Goal: Complete application form: Complete application form

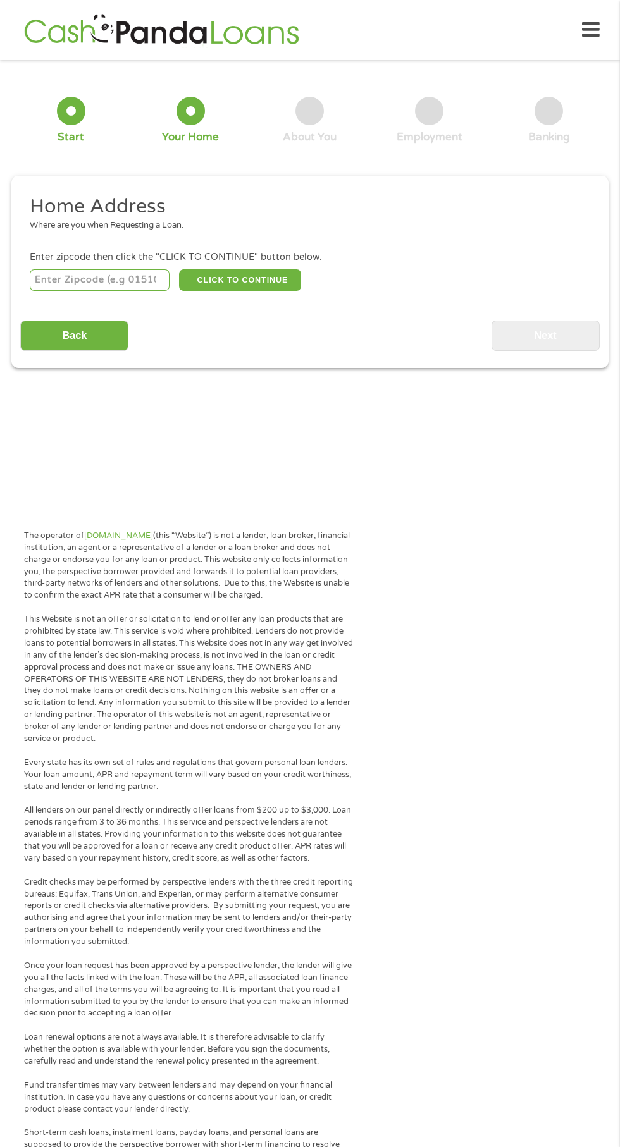
scroll to position [6, 0]
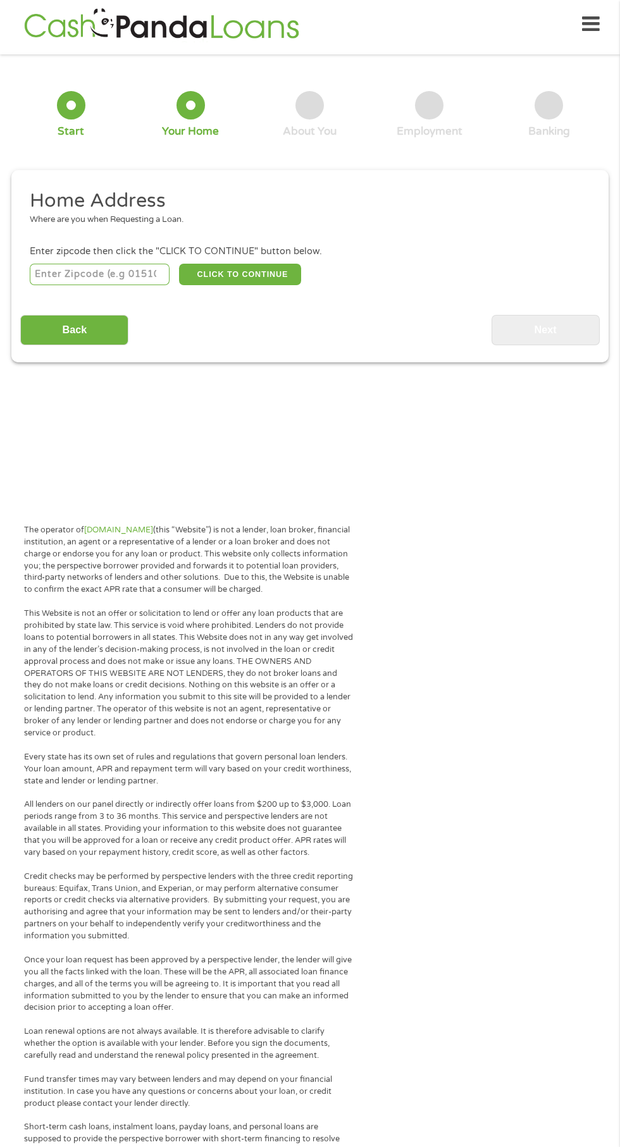
click at [117, 274] on input "number" at bounding box center [100, 275] width 140 height 22
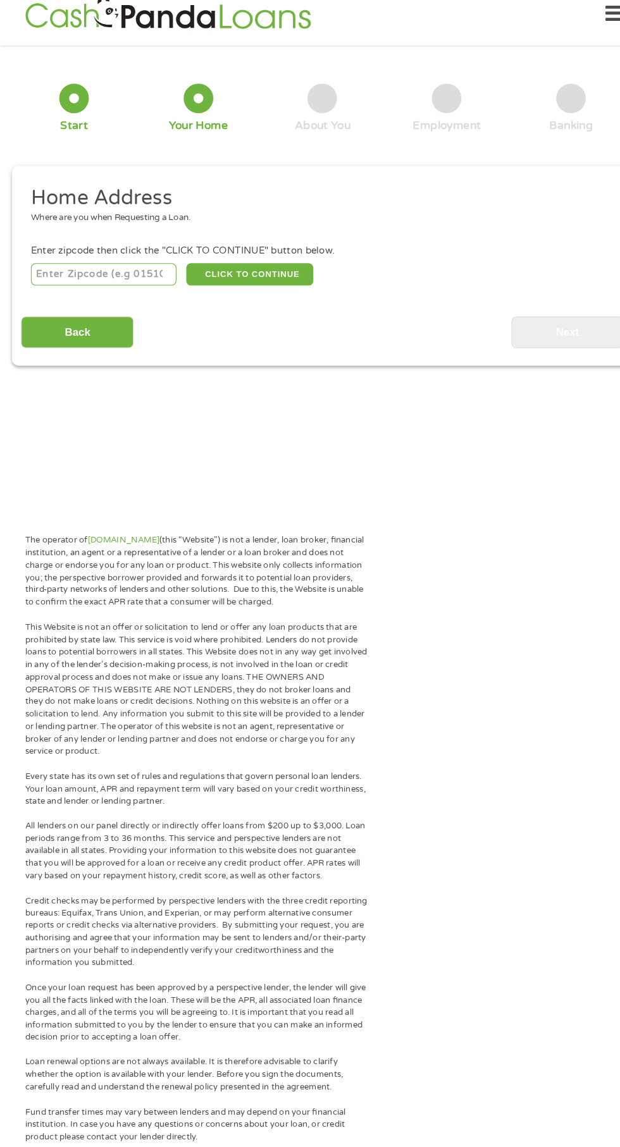
scroll to position [0, 0]
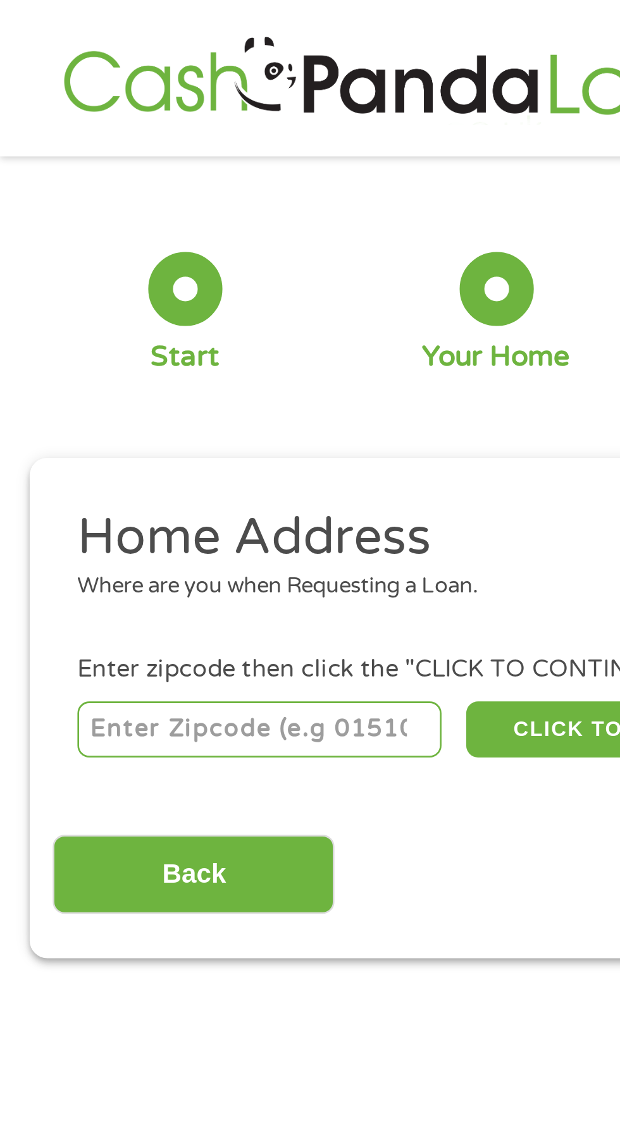
type input "55395"
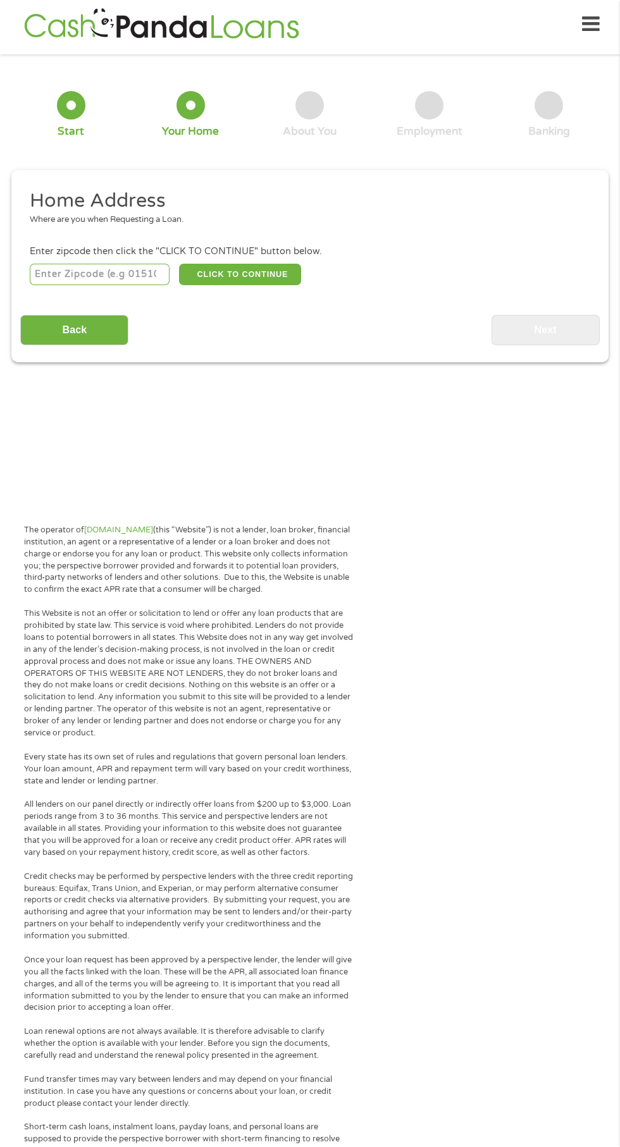
click at [121, 270] on input "number" at bounding box center [100, 275] width 140 height 22
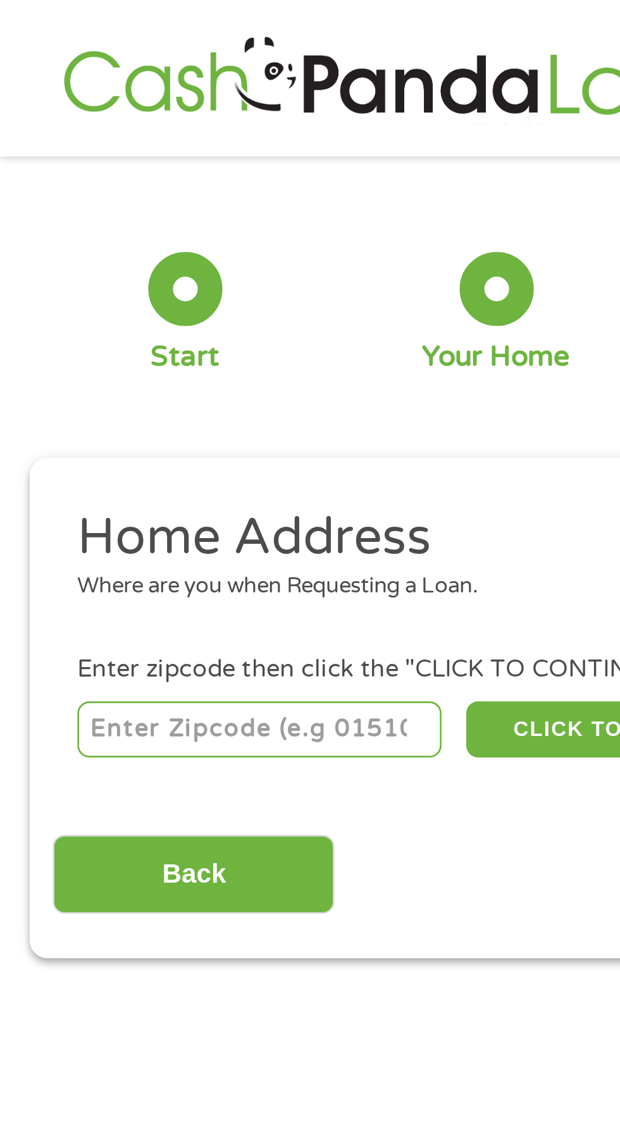
type input "55395"
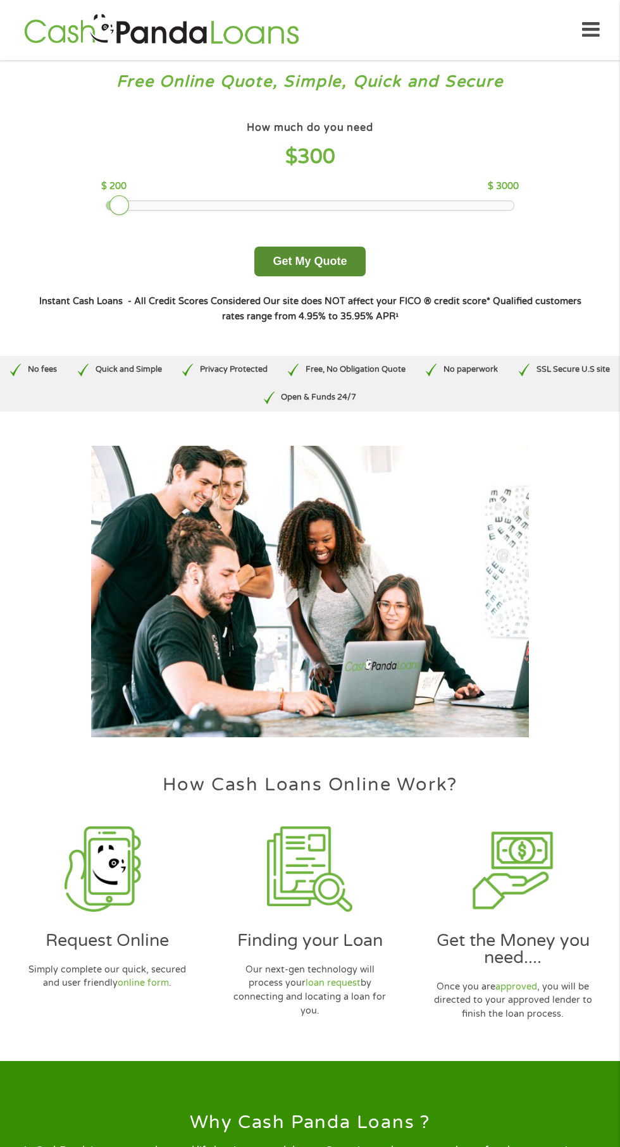
click at [333, 259] on button "Get My Quote" at bounding box center [309, 262] width 111 height 30
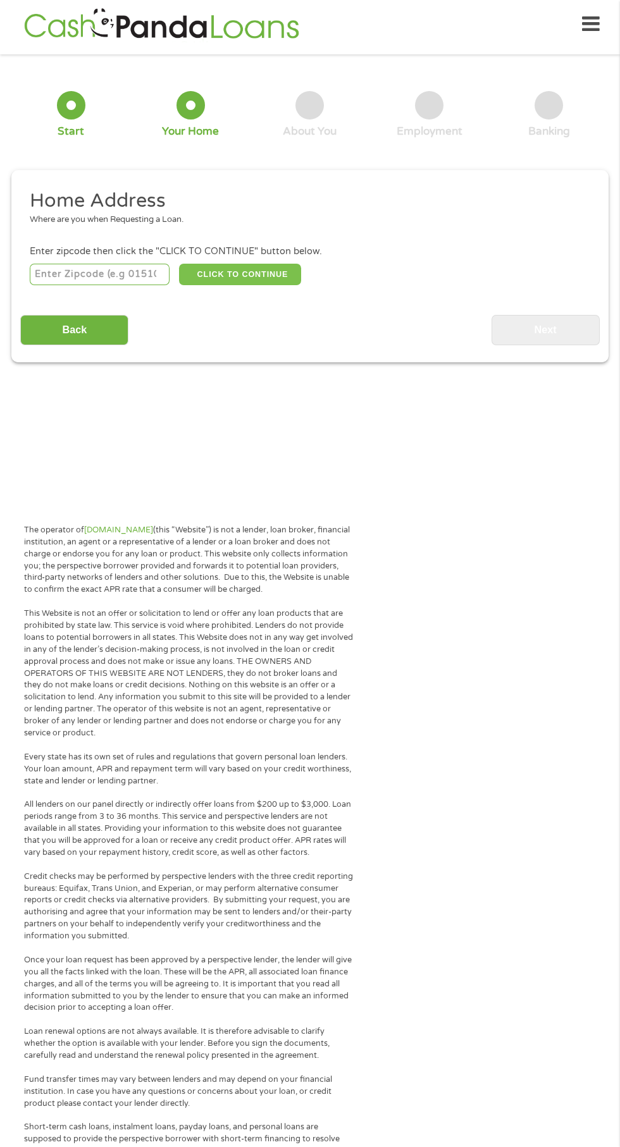
click at [271, 269] on button "CLICK TO CONTINUE" at bounding box center [240, 275] width 122 height 22
click at [140, 274] on input "number" at bounding box center [100, 275] width 140 height 22
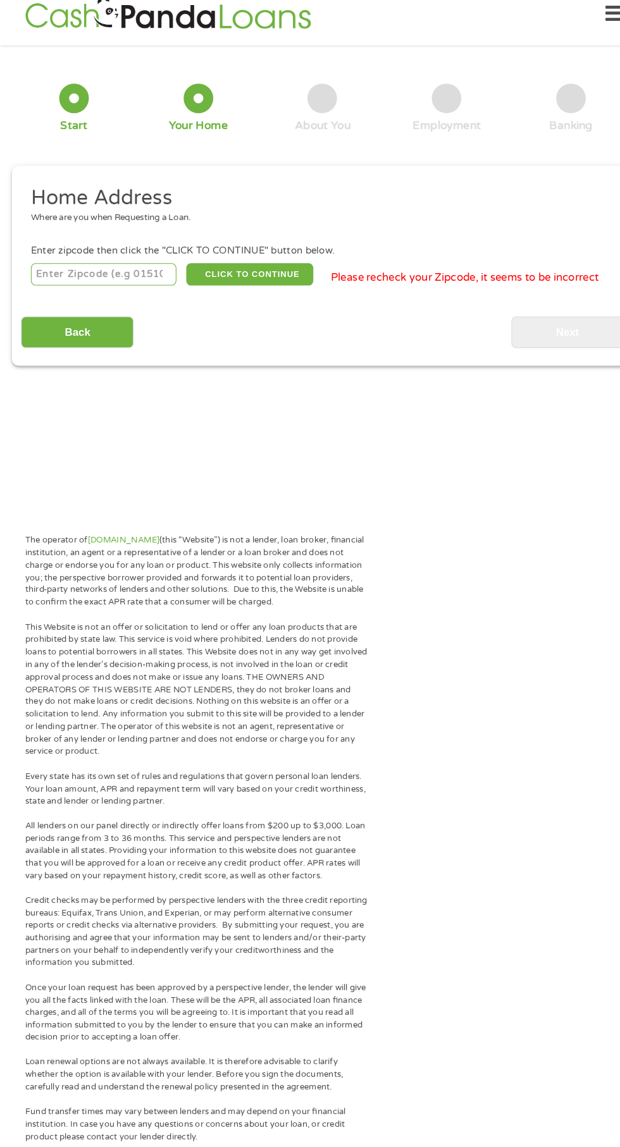
scroll to position [6, 0]
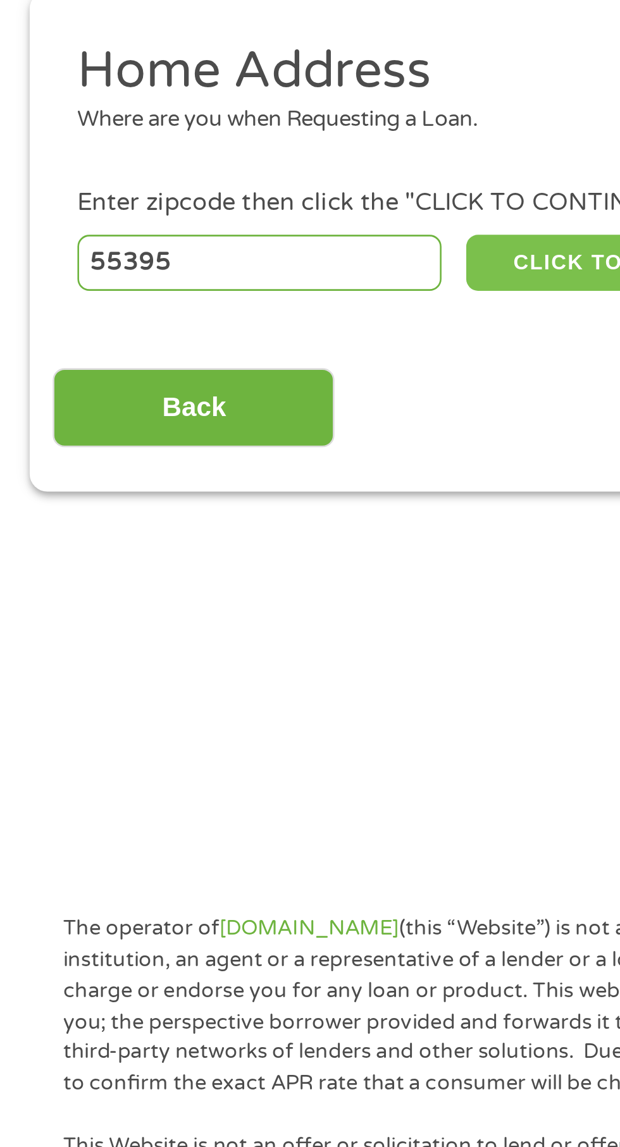
type input "55395"
click at [211, 271] on button "CLICK TO CONTINUE" at bounding box center [240, 275] width 122 height 22
type input "55395"
type input "Winsted"
select select "[US_STATE]"
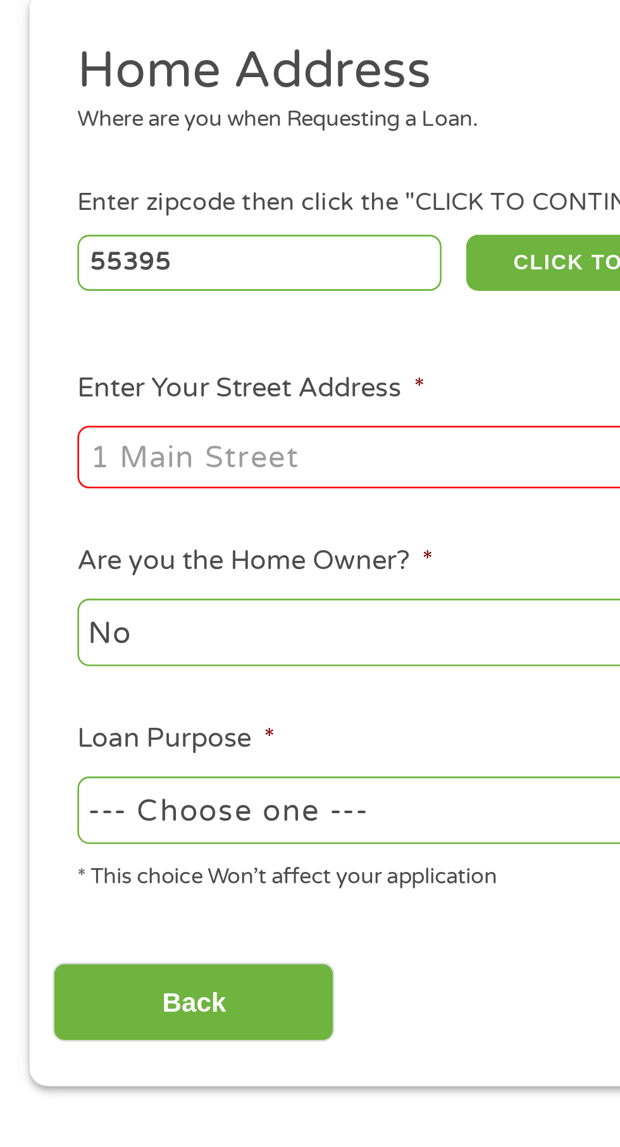
click at [132, 349] on input "Enter Your Street Address *" at bounding box center [165, 349] width 271 height 24
type input "[STREET_ADDRESS]"
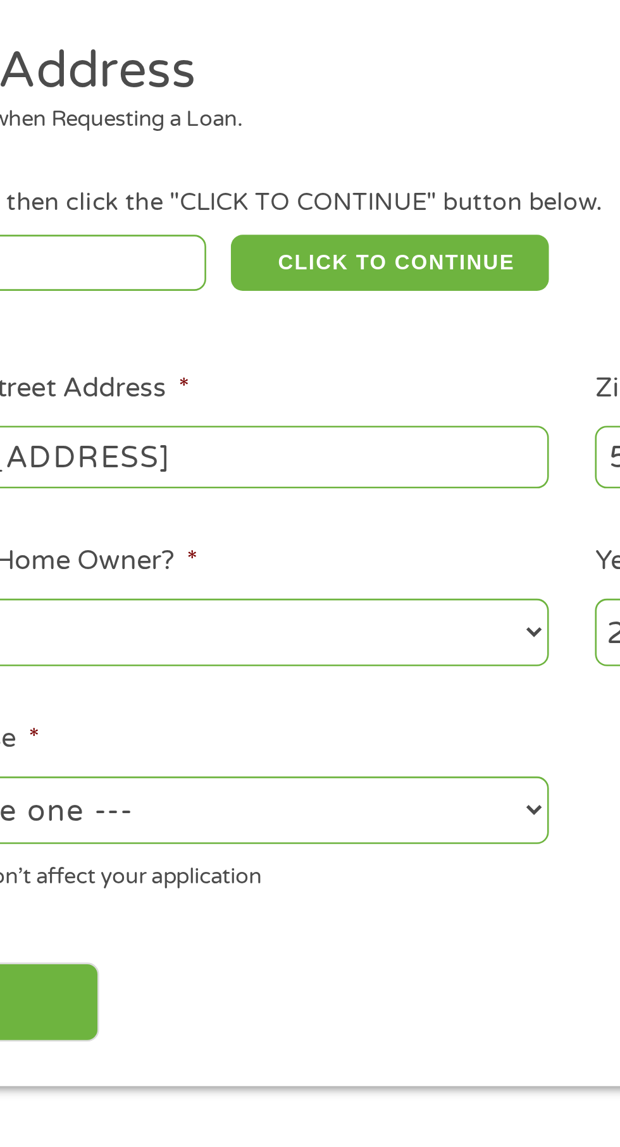
click at [293, 412] on select "No Yes" at bounding box center [165, 417] width 271 height 26
select select "yes"
click at [30, 405] on select "No Yes" at bounding box center [165, 417] width 271 height 26
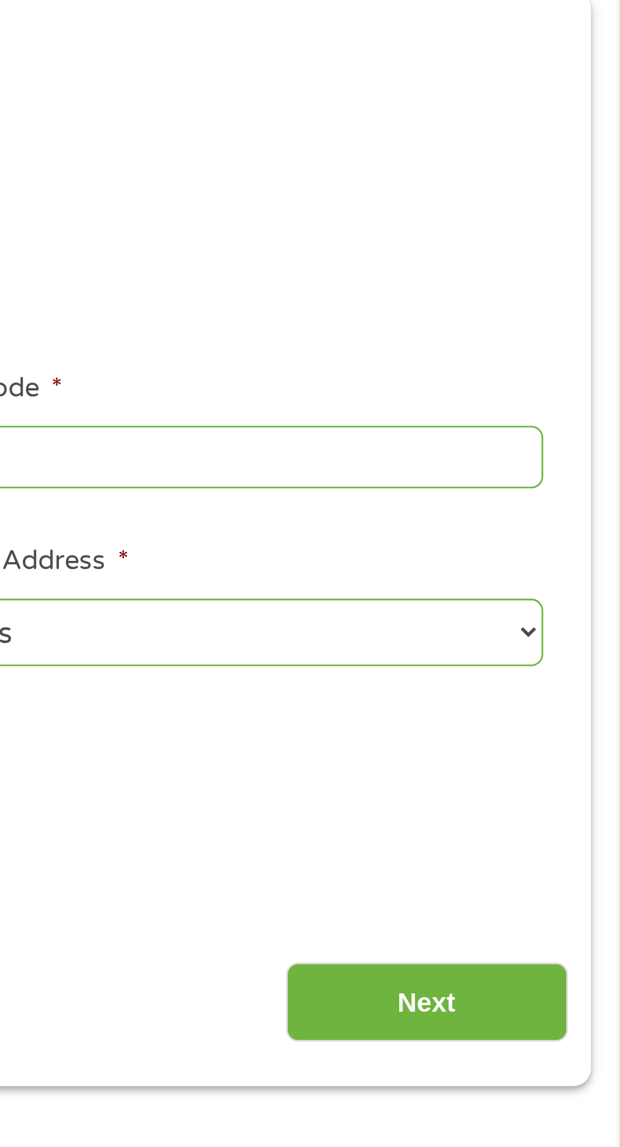
click at [590, 410] on select "1 Year or less 1 - 2 Years 2 - 4 Years Over 4 Years" at bounding box center [454, 417] width 271 height 26
select select "60months"
click at [319, 405] on select "1 Year or less 1 - 2 Years 2 - 4 Years Over 4 Years" at bounding box center [454, 417] width 271 height 26
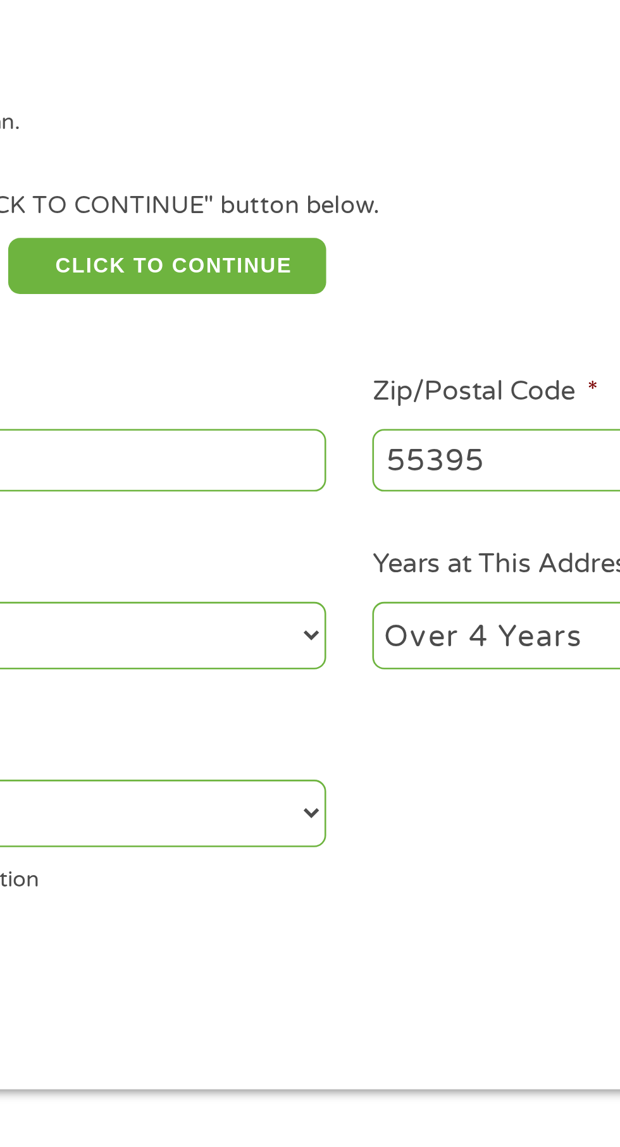
click at [300, 482] on select "--- Choose one --- Pay Bills Debt Consolidation Home Improvement Major Purchase…" at bounding box center [165, 485] width 271 height 26
select select "other"
click at [30, 473] on select "--- Choose one --- Pay Bills Debt Consolidation Home Improvement Major Purchase…" at bounding box center [165, 485] width 271 height 26
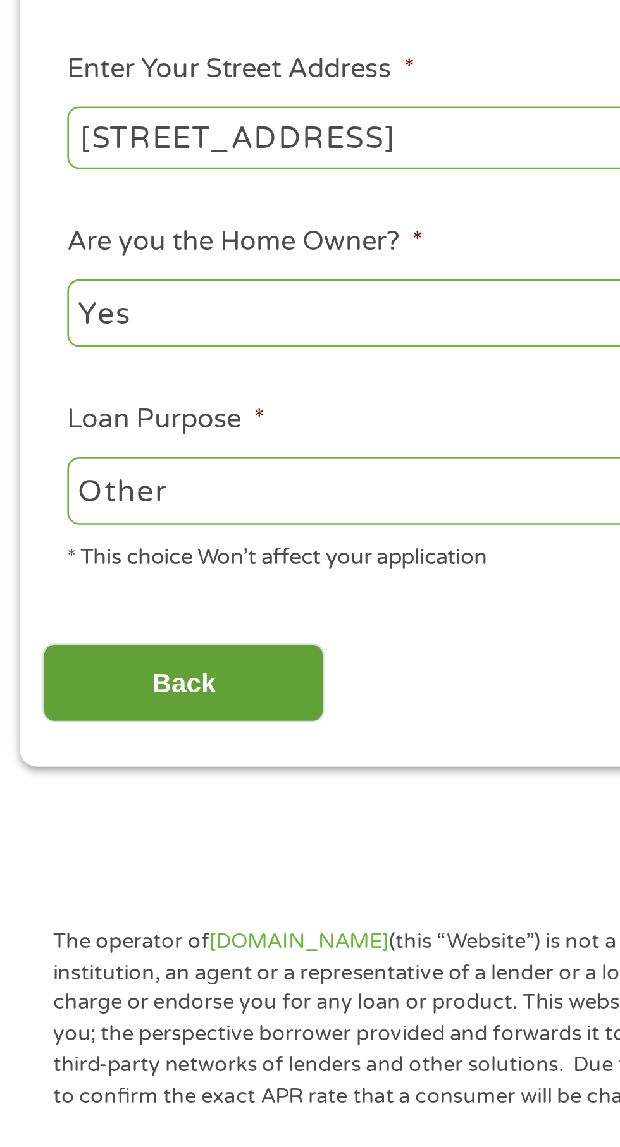
click at [96, 557] on input "Back" at bounding box center [74, 558] width 108 height 31
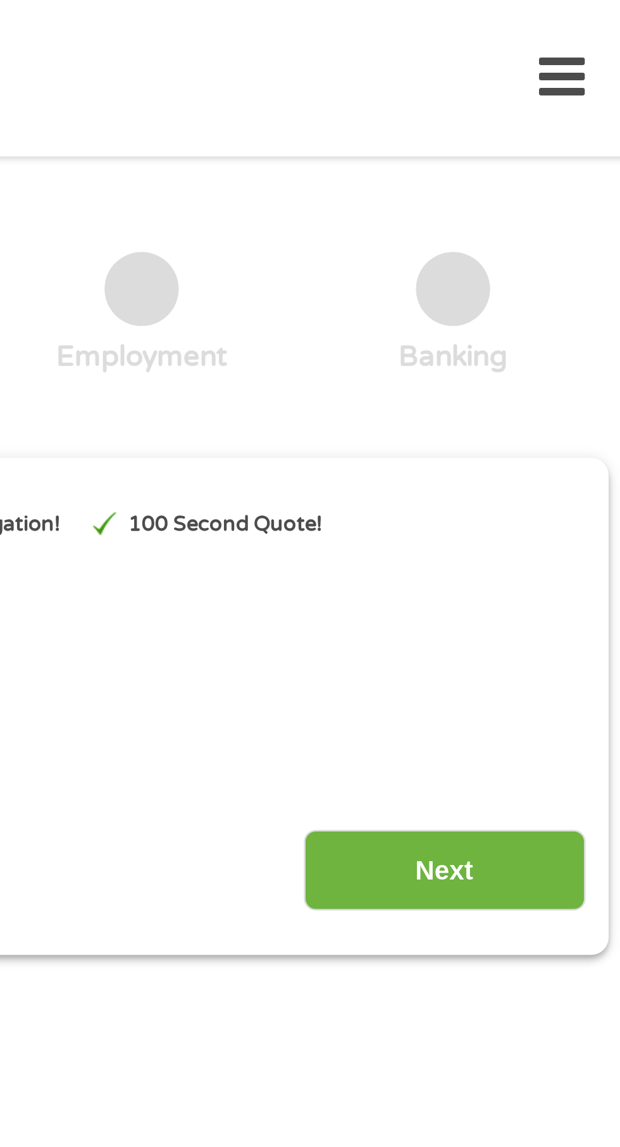
scroll to position [0, 0]
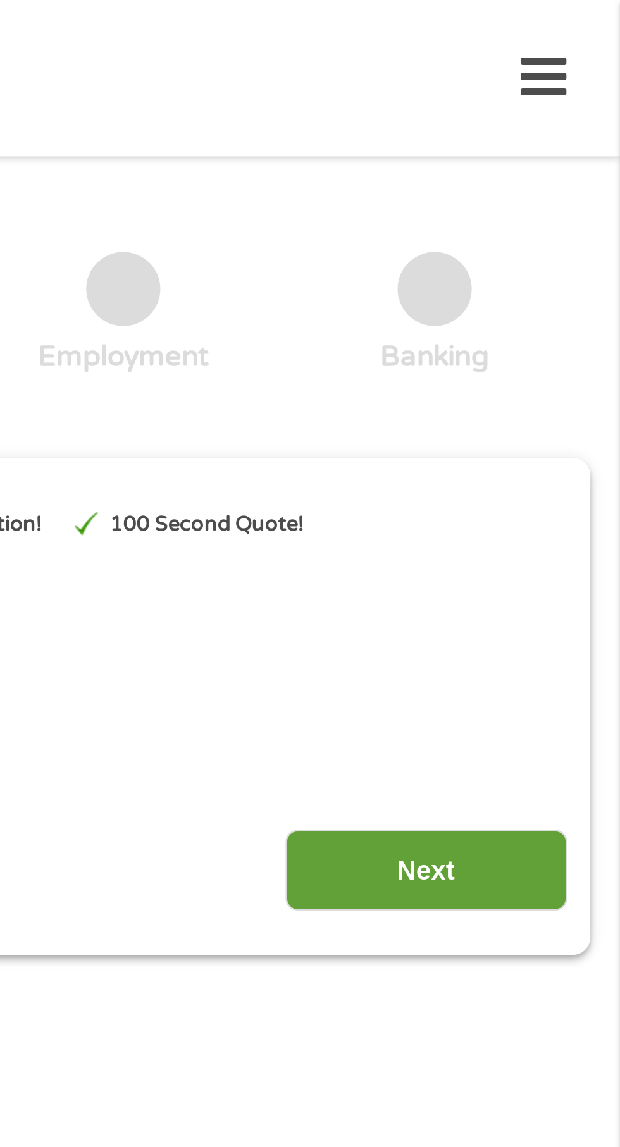
click at [551, 333] on input "Next" at bounding box center [545, 334] width 108 height 31
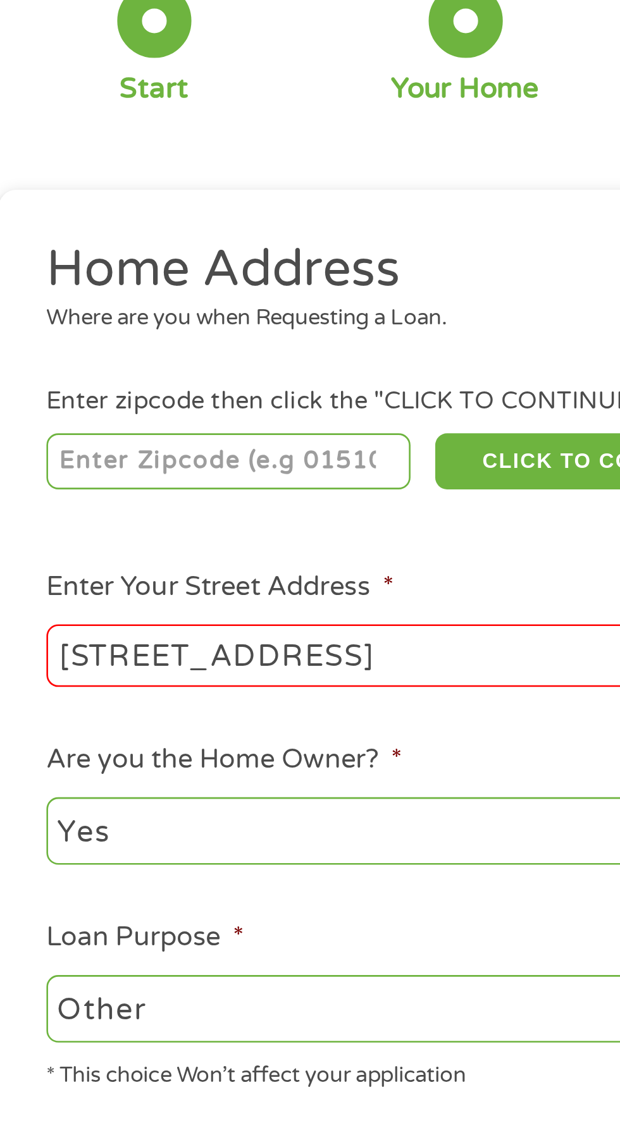
scroll to position [6, 0]
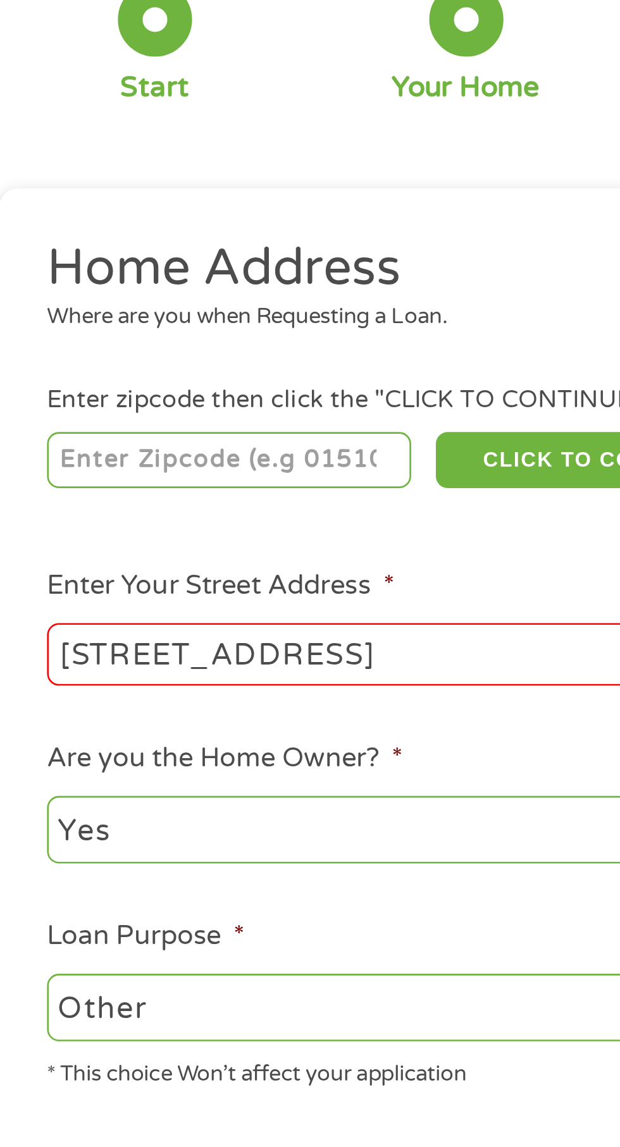
click at [163, 347] on input "[STREET_ADDRESS]" at bounding box center [165, 349] width 271 height 24
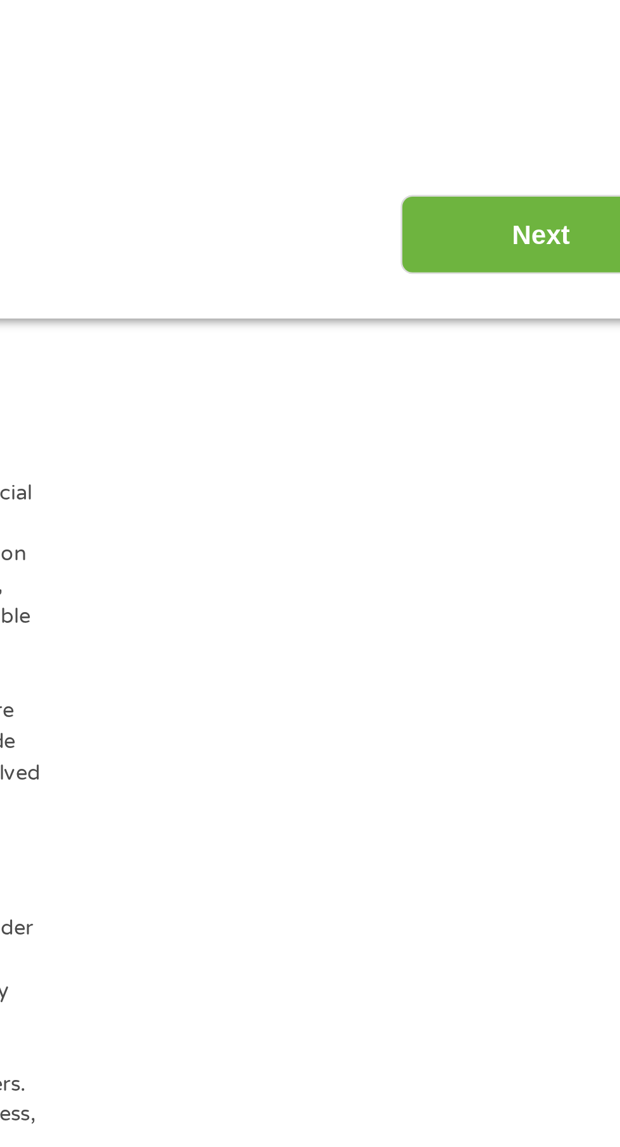
type input "[STREET_ADDRESS]"
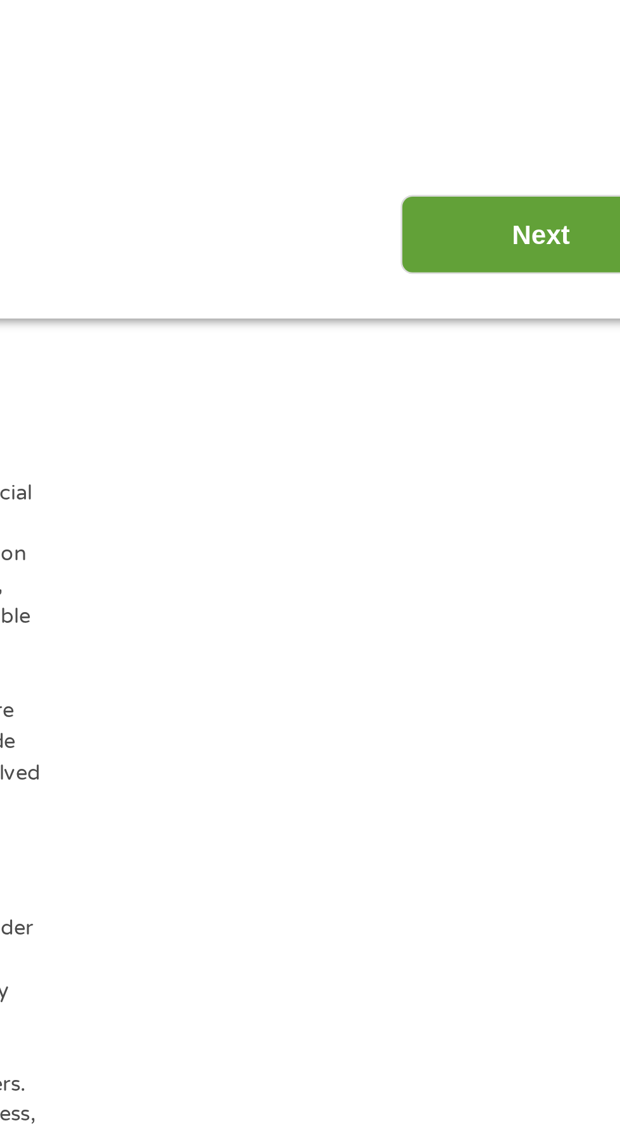
click at [531, 555] on input "Next" at bounding box center [545, 558] width 108 height 31
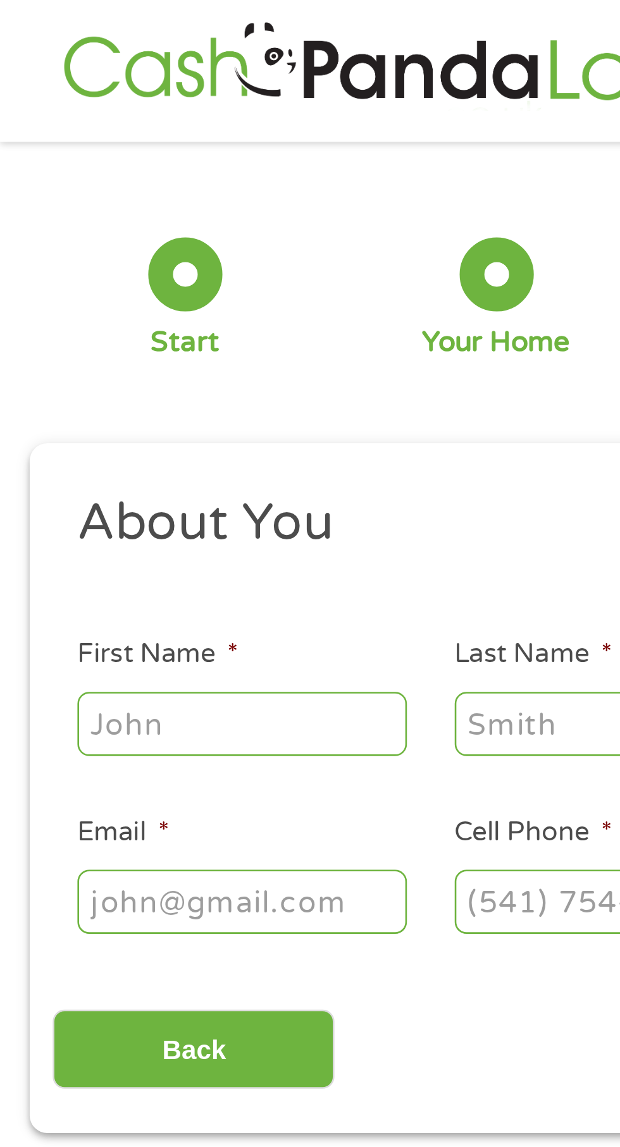
scroll to position [0, 0]
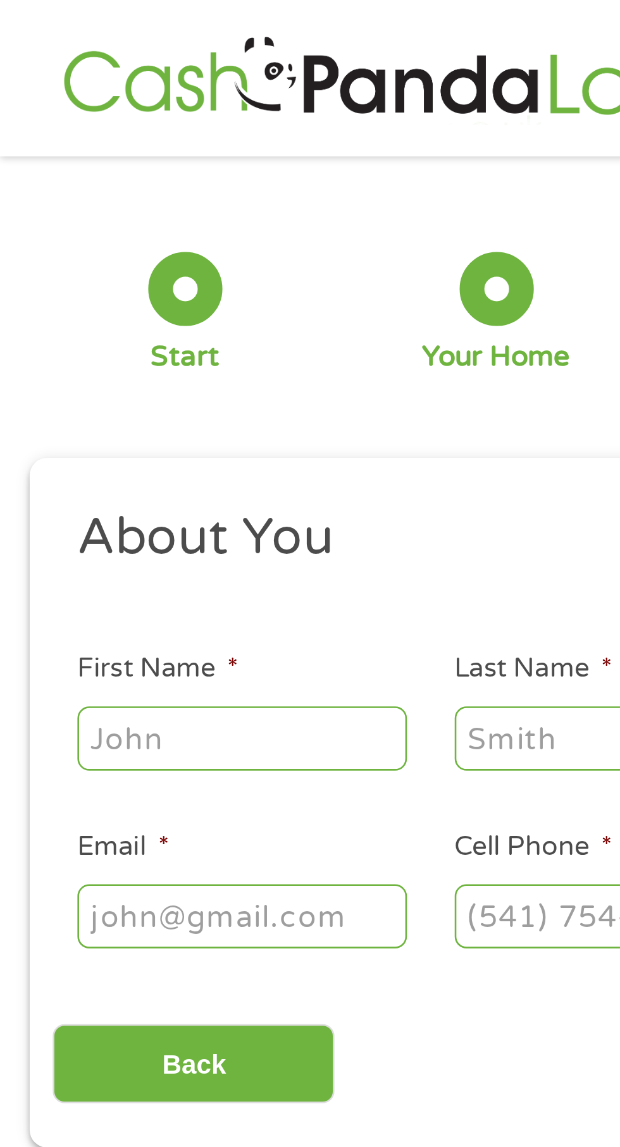
click at [95, 281] on input "First Name *" at bounding box center [93, 283] width 126 height 24
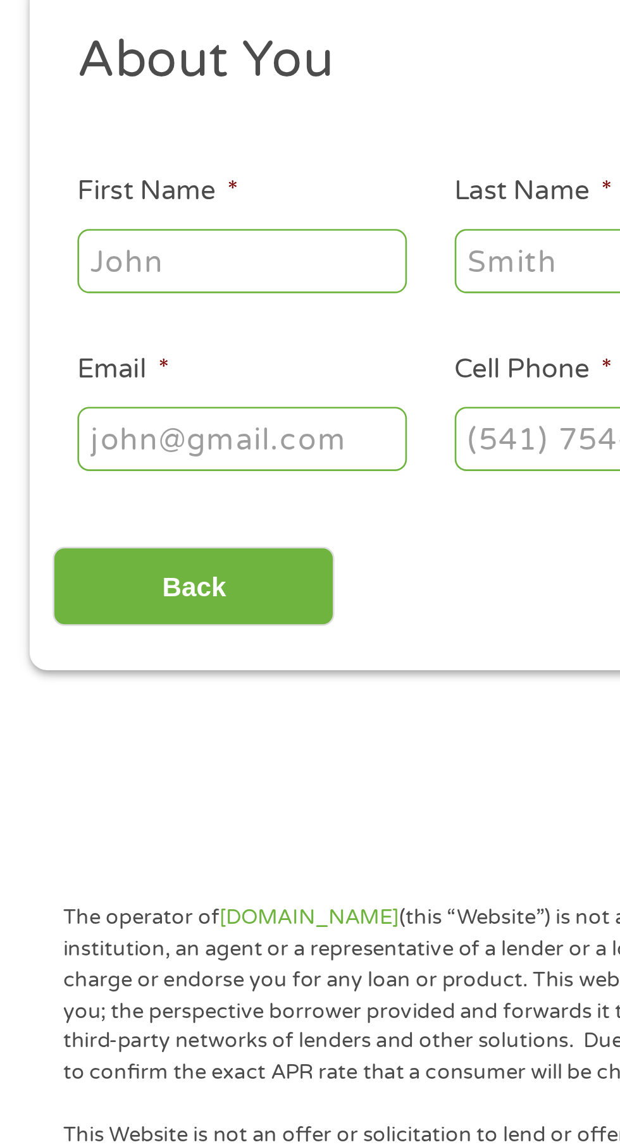
type input "[PERSON_NAME]"
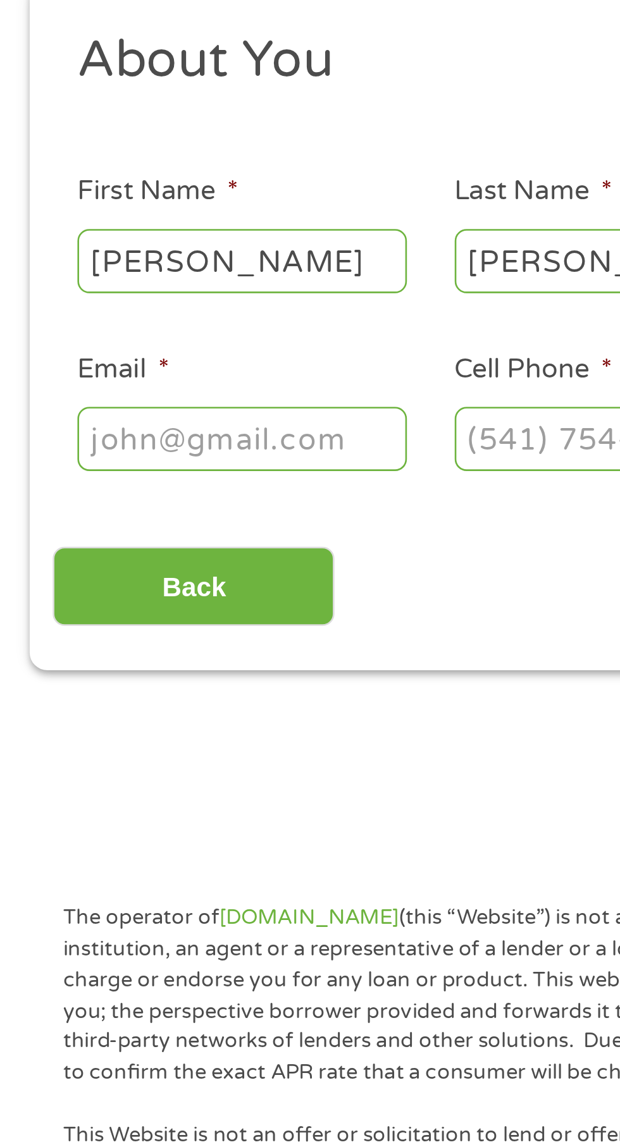
type input "[EMAIL_ADDRESS][DOMAIN_NAME]"
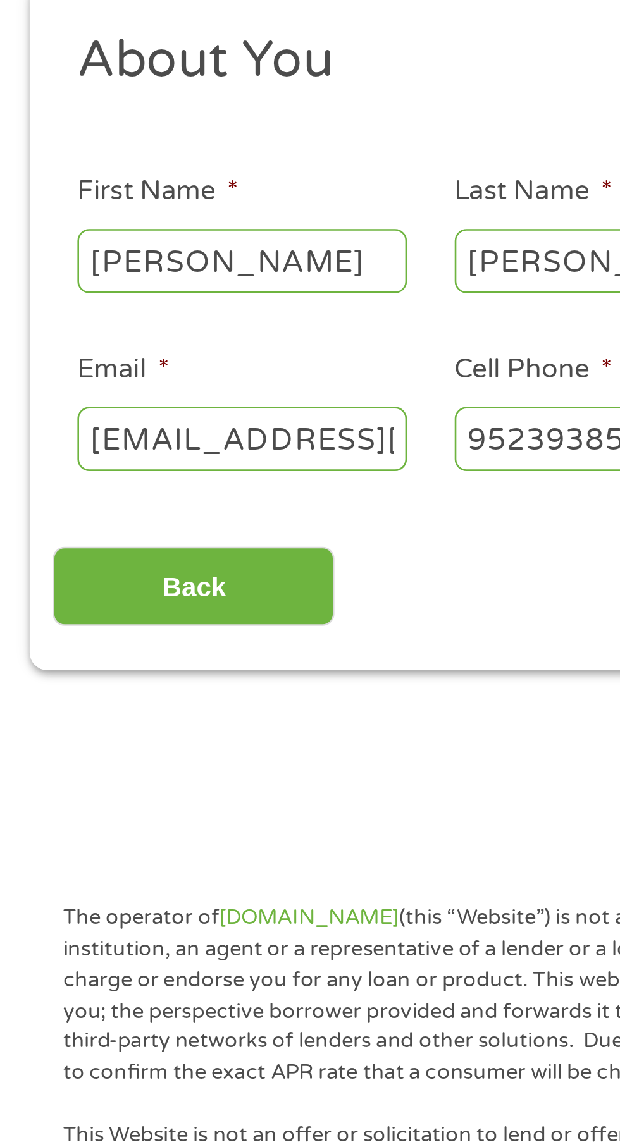
type input "[PHONE_NUMBER]"
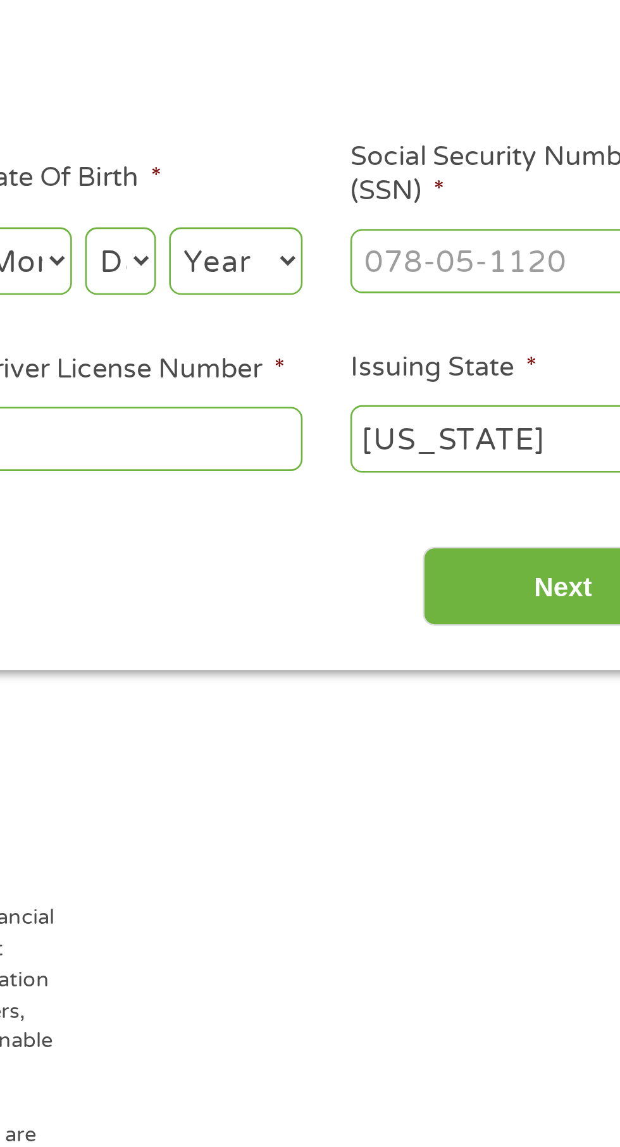
click at [414, 352] on input "Driver License Number *" at bounding box center [382, 352] width 126 height 24
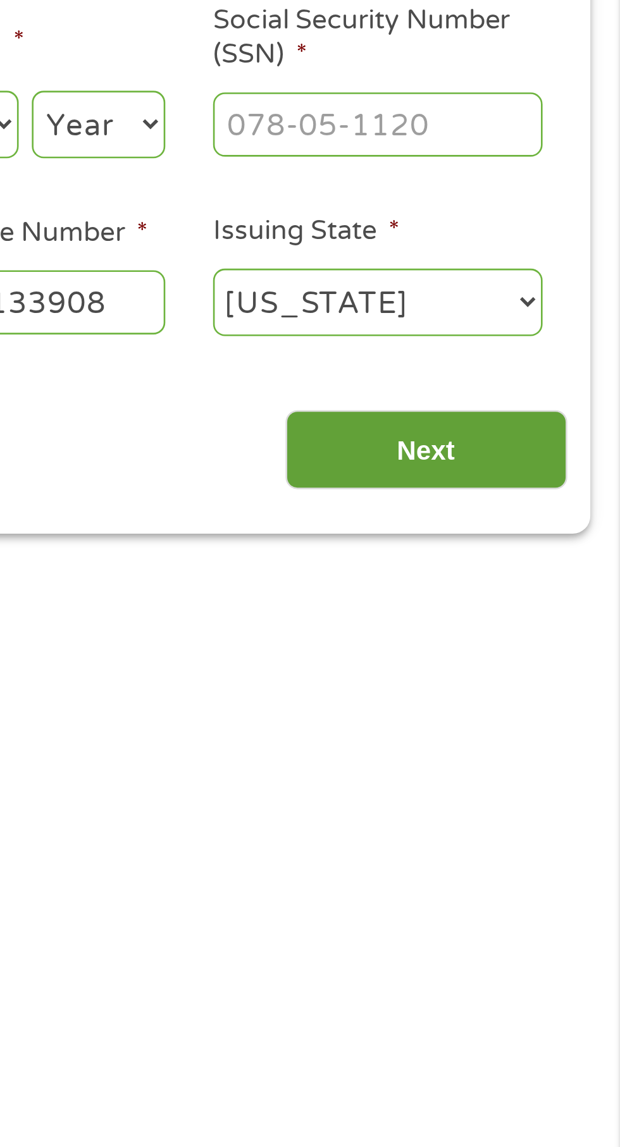
type input "K251124133908"
click at [554, 406] on input "Next" at bounding box center [545, 408] width 108 height 31
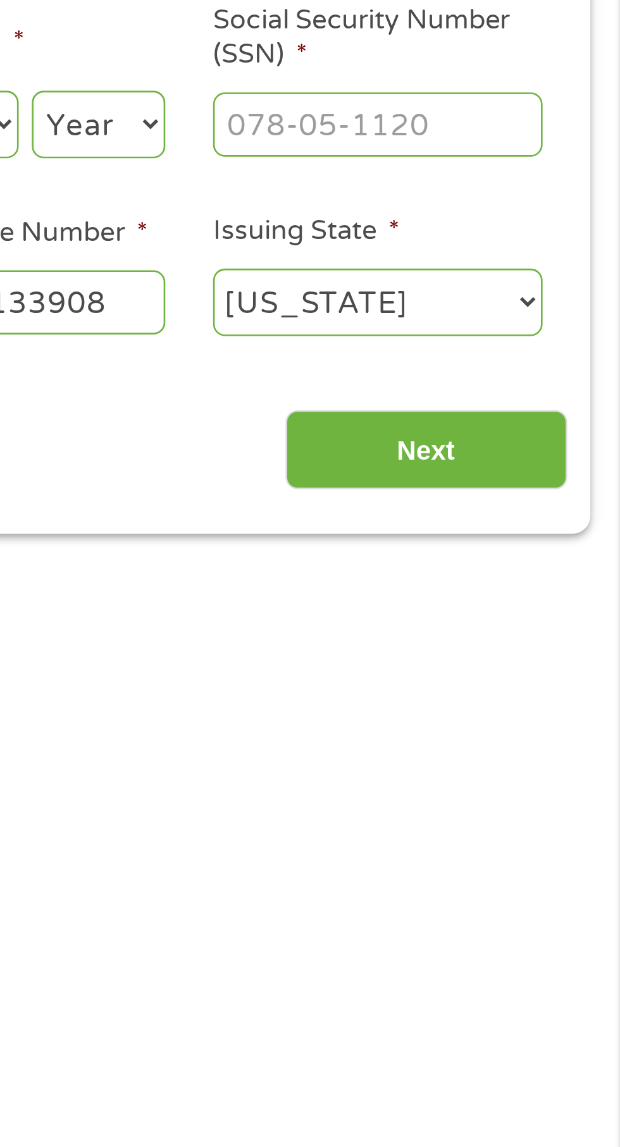
click at [555, 278] on input "Social Security Number (SSN) *" at bounding box center [527, 283] width 126 height 24
type input "474-76-3746"
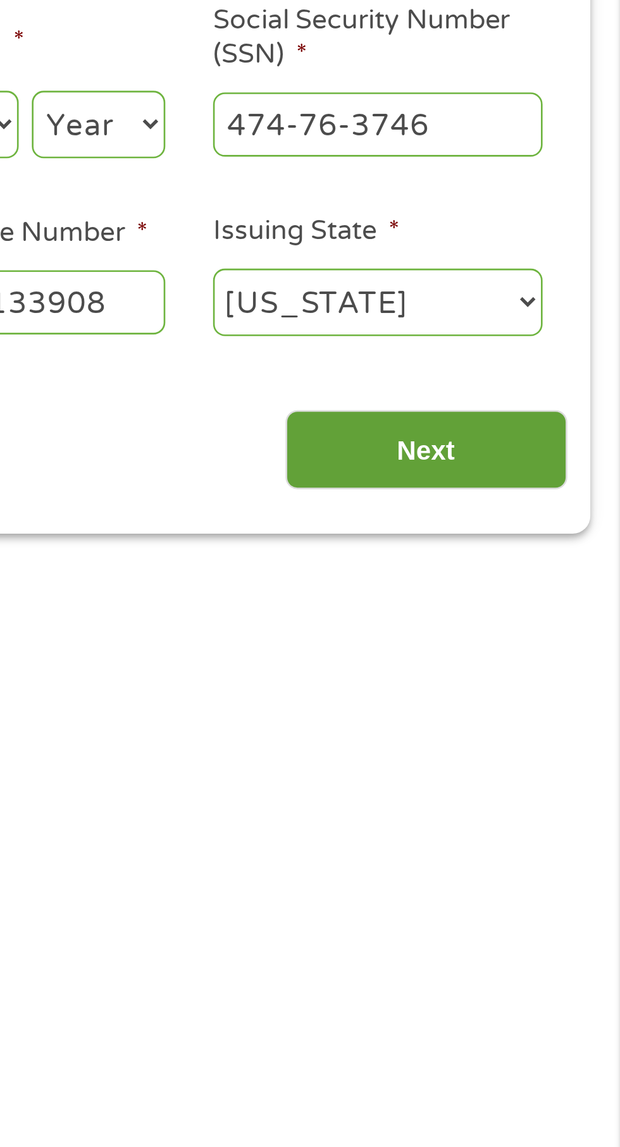
click at [556, 409] on input "Next" at bounding box center [545, 408] width 108 height 31
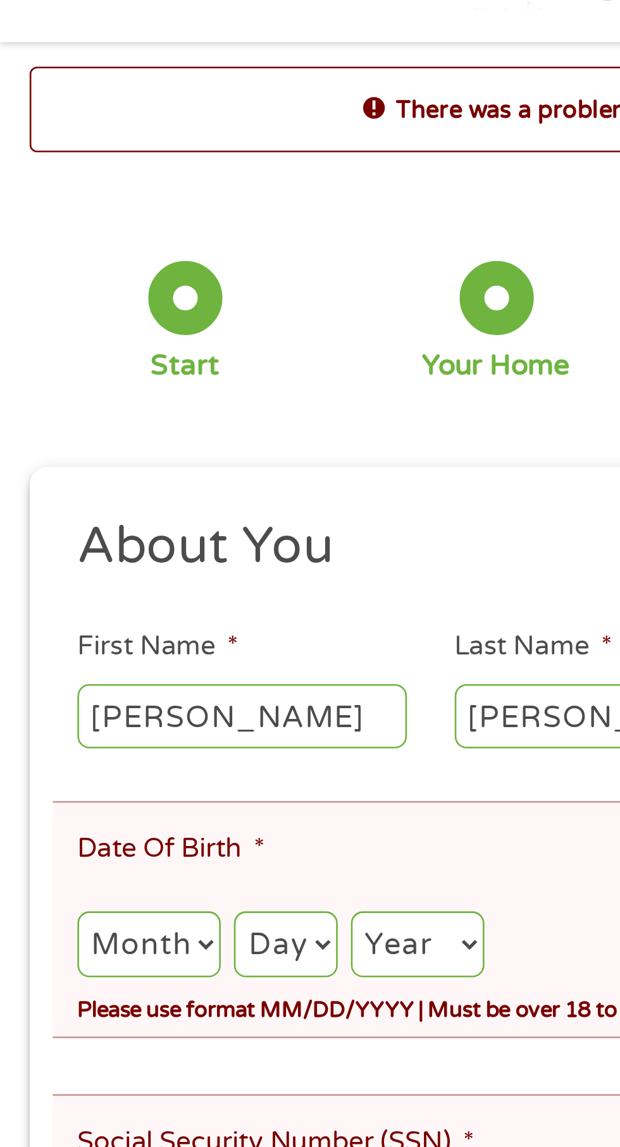
scroll to position [6, 0]
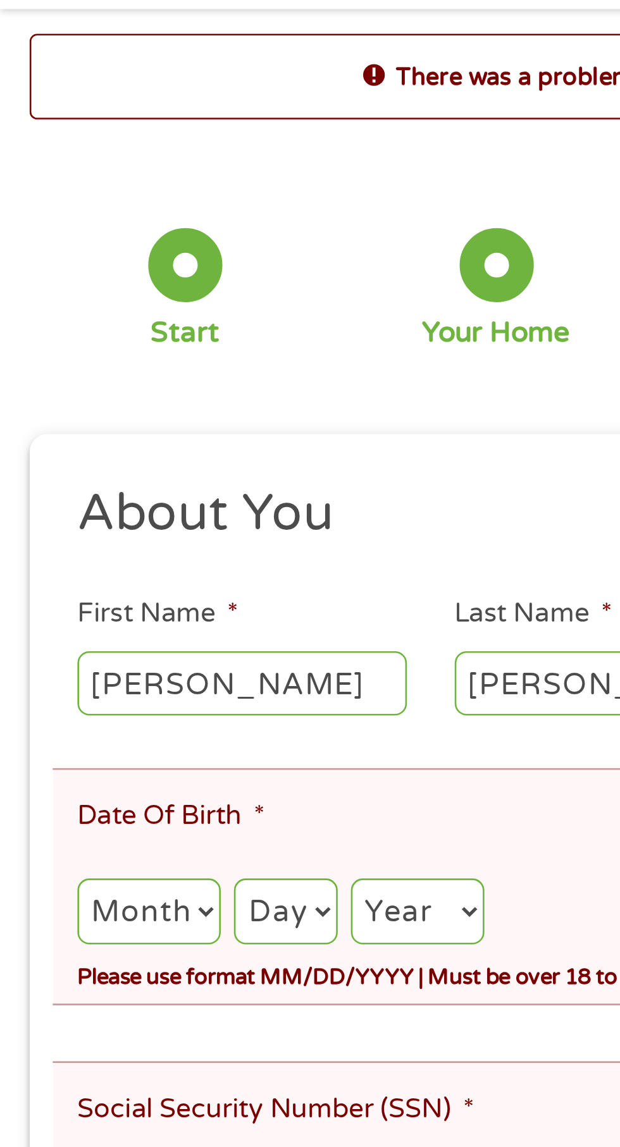
click at [80, 398] on select "Month 1 2 3 4 5 6 7 8 9 10 11 12" at bounding box center [57, 401] width 55 height 26
select select "8"
click at [30, 389] on select "Month 1 2 3 4 5 6 7 8 9 10 11 12" at bounding box center [57, 401] width 55 height 26
click at [124, 397] on select "Day 1 2 3 4 5 6 7 8 9 10 11 12 13 14 15 16 17 18 19 20 21 22 23 24 25 26 27 28 …" at bounding box center [109, 401] width 39 height 26
select select "28"
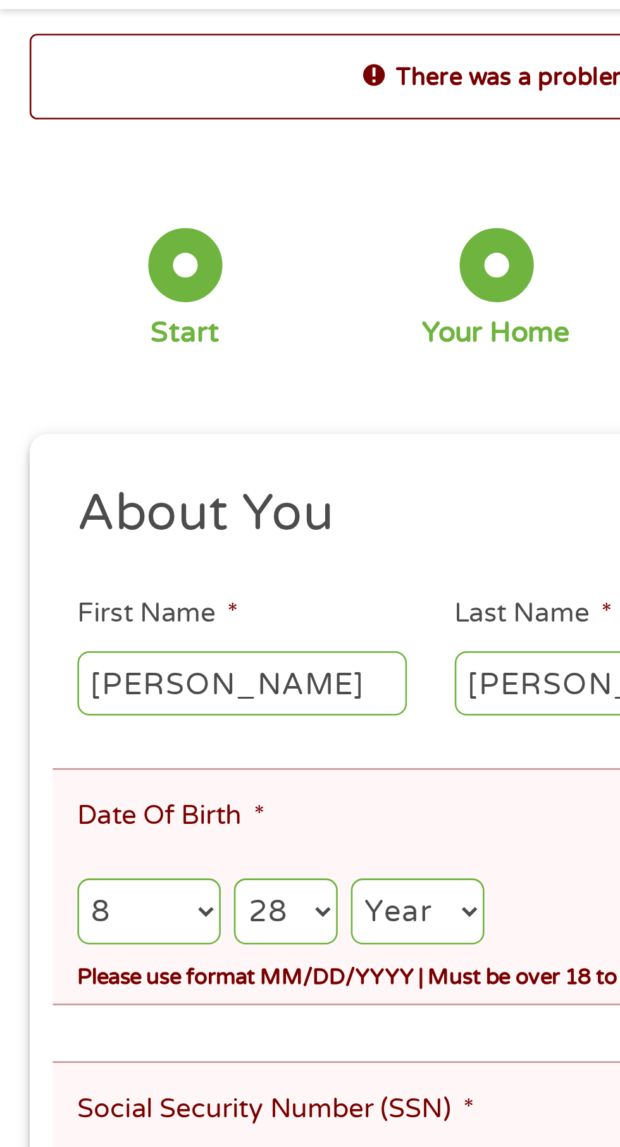
click at [90, 389] on select "Day 1 2 3 4 5 6 7 8 9 10 11 12 13 14 15 16 17 18 19 20 21 22 23 24 25 26 27 28 …" at bounding box center [109, 401] width 39 height 26
click at [177, 397] on select "Year [DATE] 2006 2005 2004 2003 2002 2001 2000 1999 1998 1997 1996 1995 1994 19…" at bounding box center [160, 401] width 51 height 26
select select "1958"
click at [136, 389] on select "Year [DATE] 2006 2005 2004 2003 2002 2001 2000 1999 1998 1997 1996 1995 1994 19…" at bounding box center [160, 401] width 51 height 26
click at [142, 494] on input "Social Security Number (SSN) *" at bounding box center [310, 506] width 560 height 24
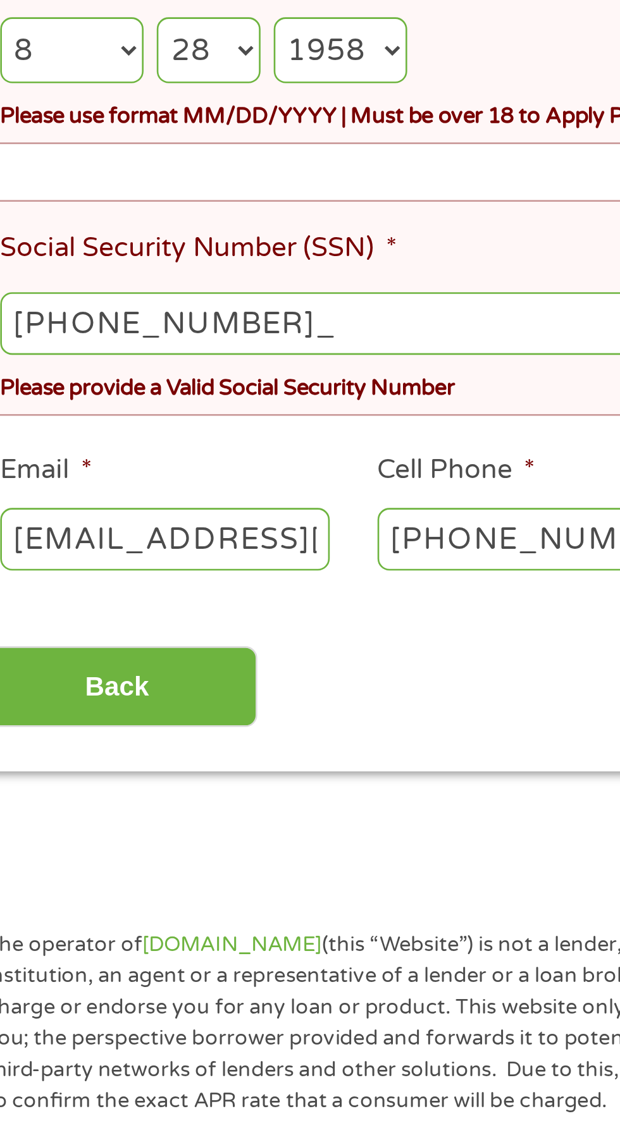
type input "474-76-3746"
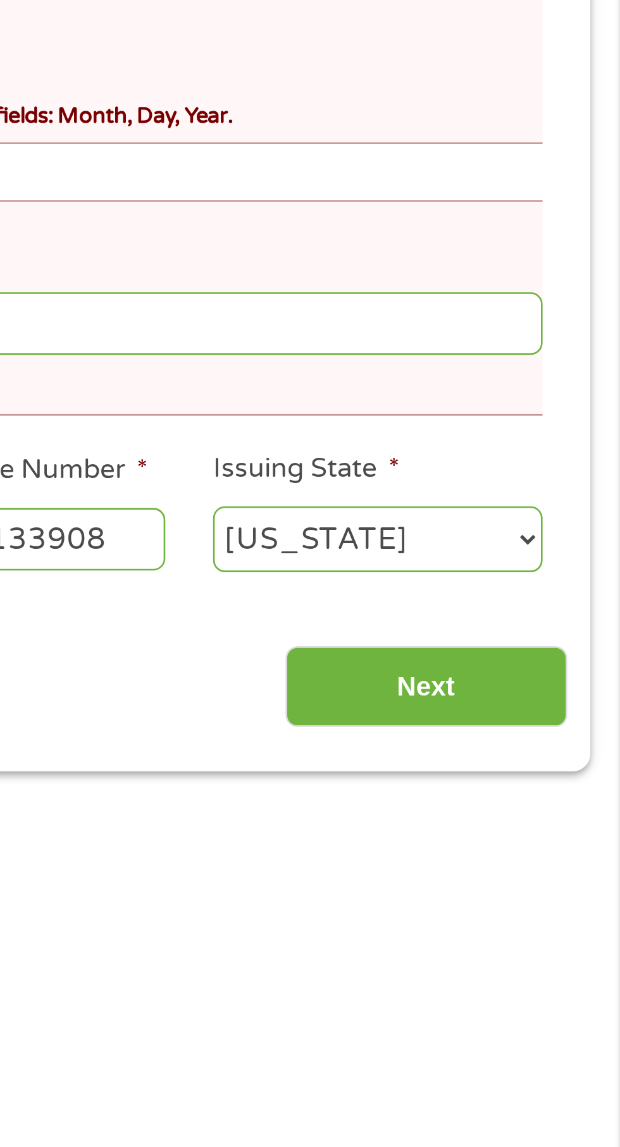
click at [560, 576] on select "[US_STATE] [US_STATE] [US_STATE] [US_STATE] [US_STATE] [US_STATE] [US_STATE] [U…" at bounding box center [527, 589] width 126 height 26
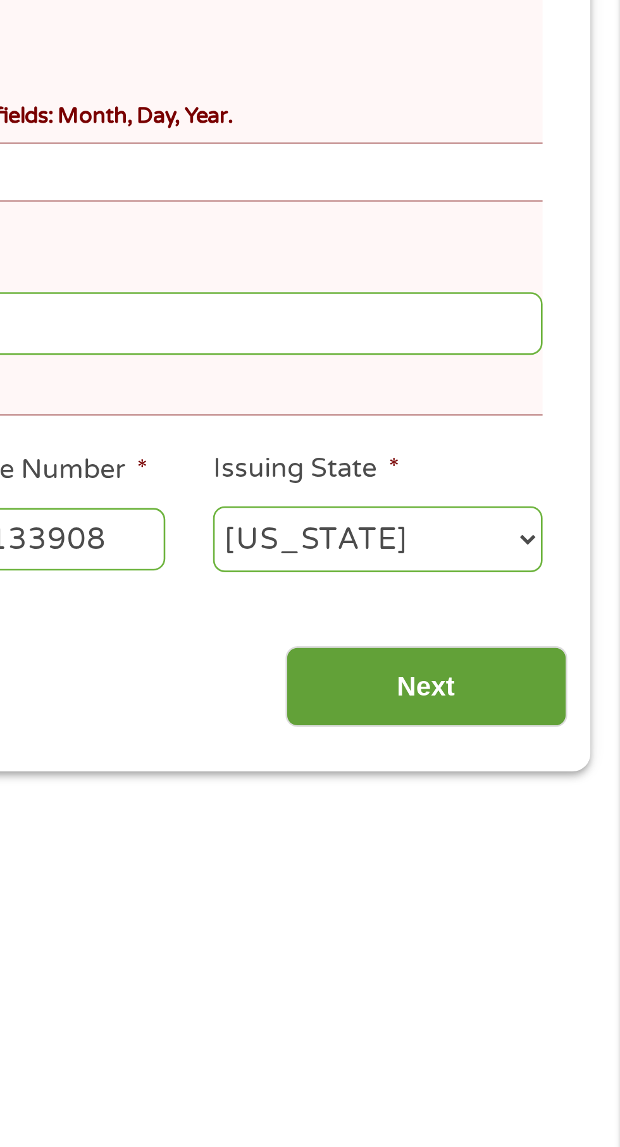
click at [551, 639] on input "Next" at bounding box center [545, 645] width 108 height 31
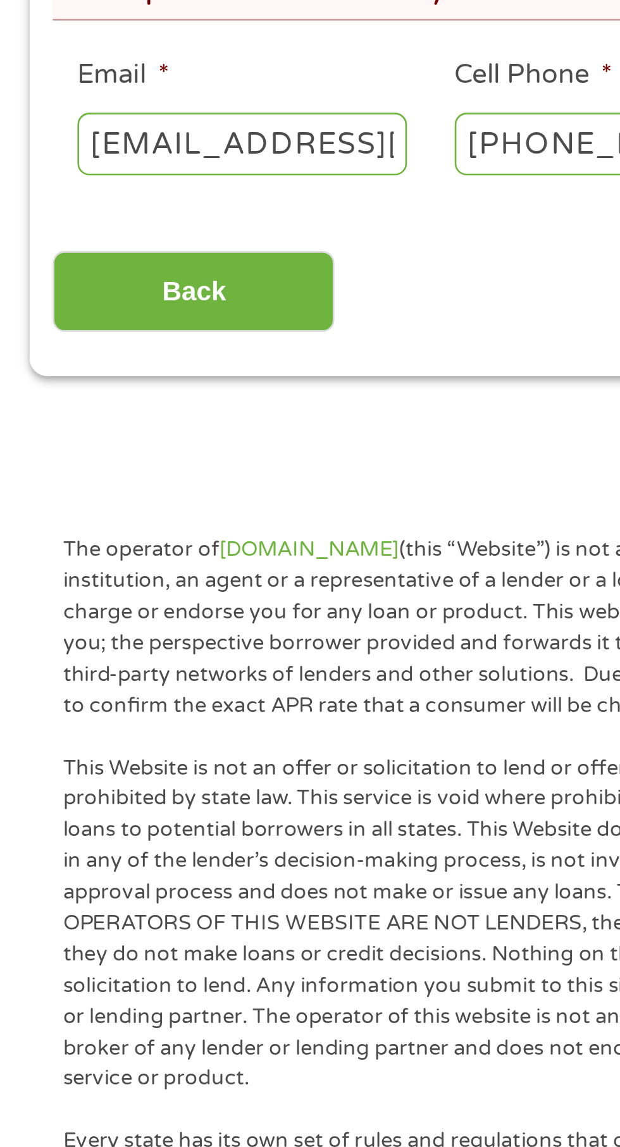
scroll to position [27, 0]
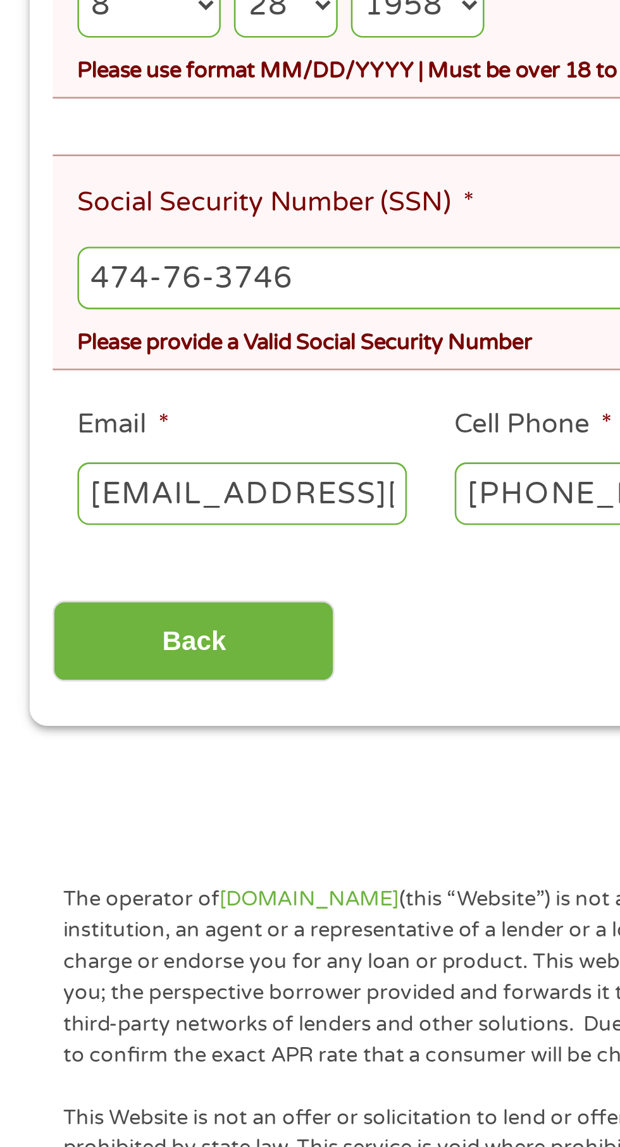
click at [167, 499] on div "Please provide a Valid Social Security Number" at bounding box center [310, 507] width 560 height 17
click at [137, 473] on input "474-76-3746" at bounding box center [310, 484] width 560 height 24
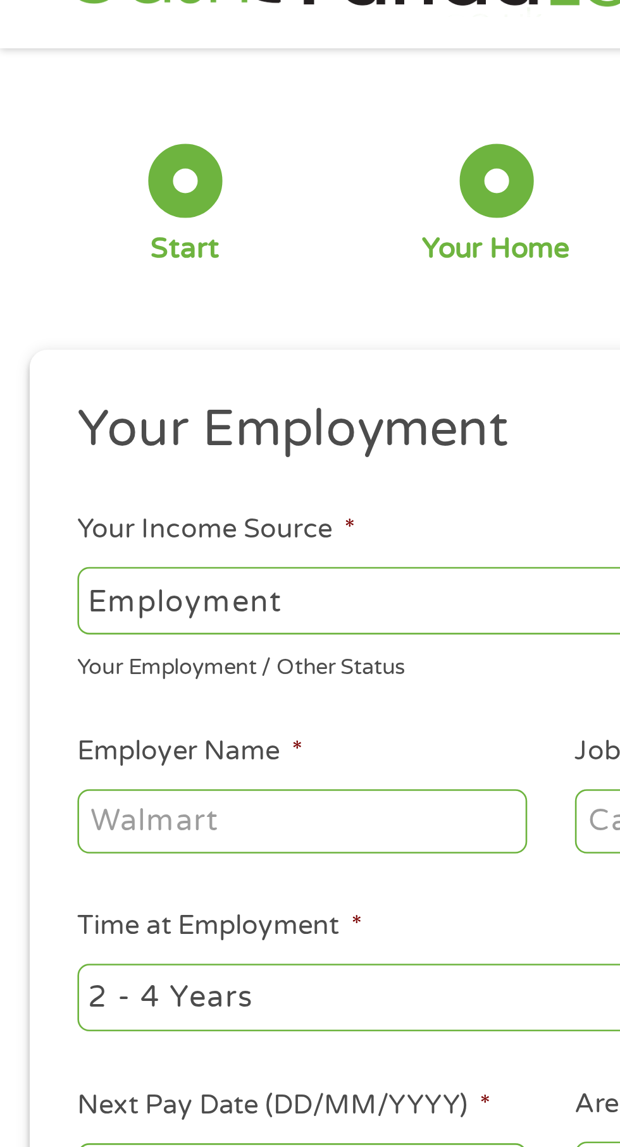
scroll to position [0, 0]
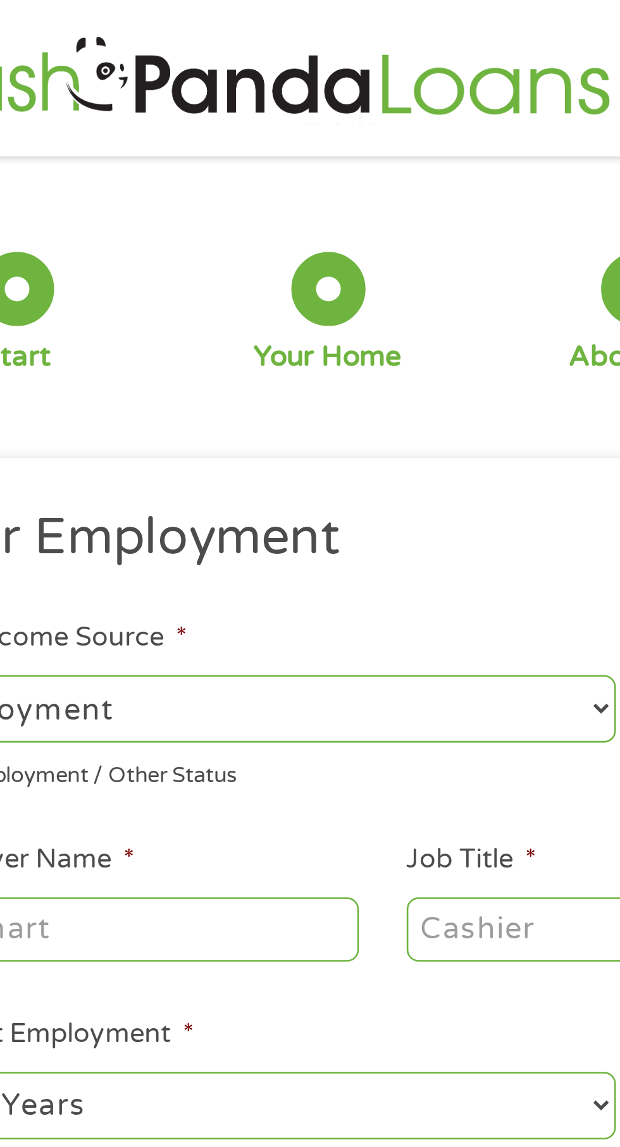
click at [293, 270] on select "--- Choose one --- Employment [DEMOGRAPHIC_DATA] Benefits" at bounding box center [165, 272] width 271 height 26
select select "benefits"
click at [30, 259] on select "--- Choose one --- Employment [DEMOGRAPHIC_DATA] Benefits" at bounding box center [165, 272] width 271 height 26
type input "Other"
type input "[PHONE_NUMBER]"
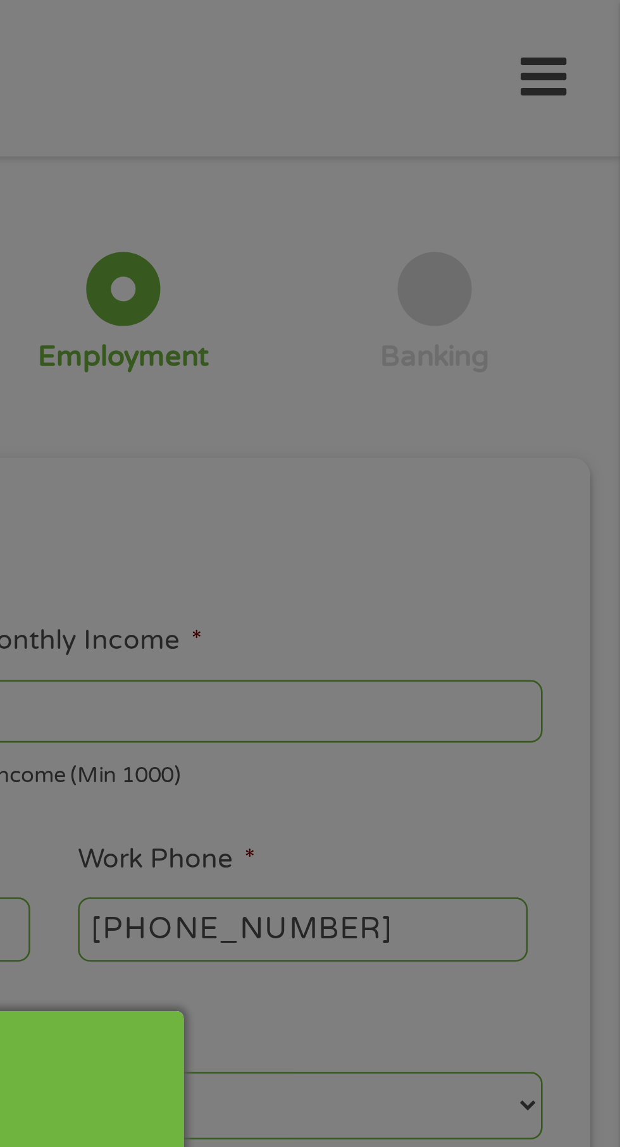
click at [572, 266] on div "Panda Tips To Proceed, Please Enter: For "Employer Name" , enter your benefit p…" at bounding box center [310, 573] width 620 height 1147
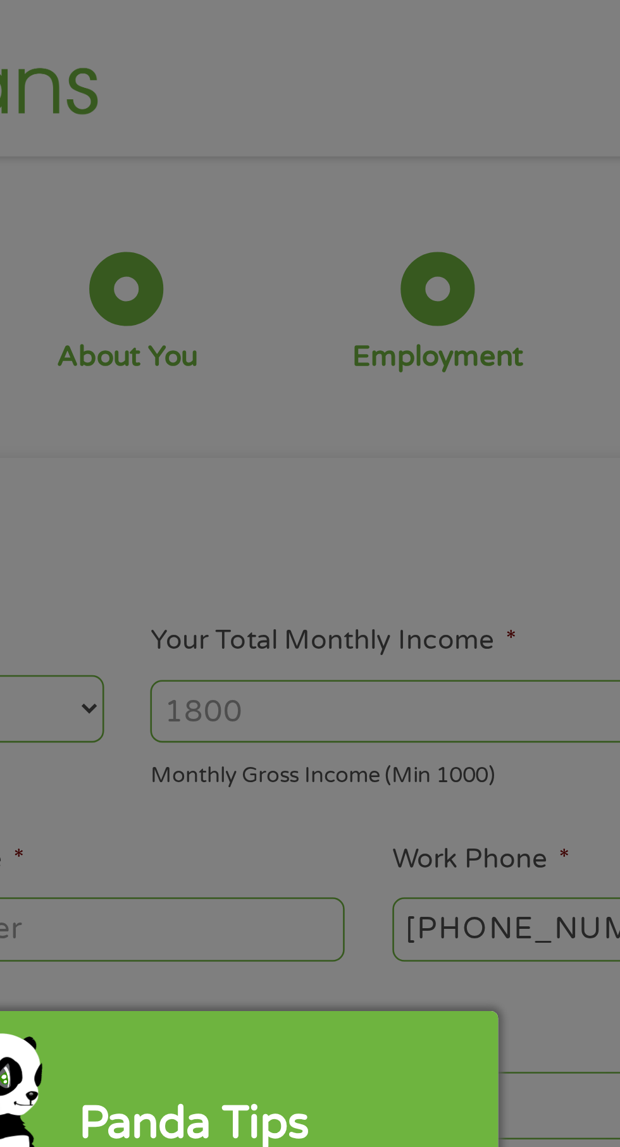
click at [359, 273] on div "Panda Tips To Proceed, Please Enter: For "Employer Name" , enter your benefit p…" at bounding box center [310, 573] width 620 height 1147
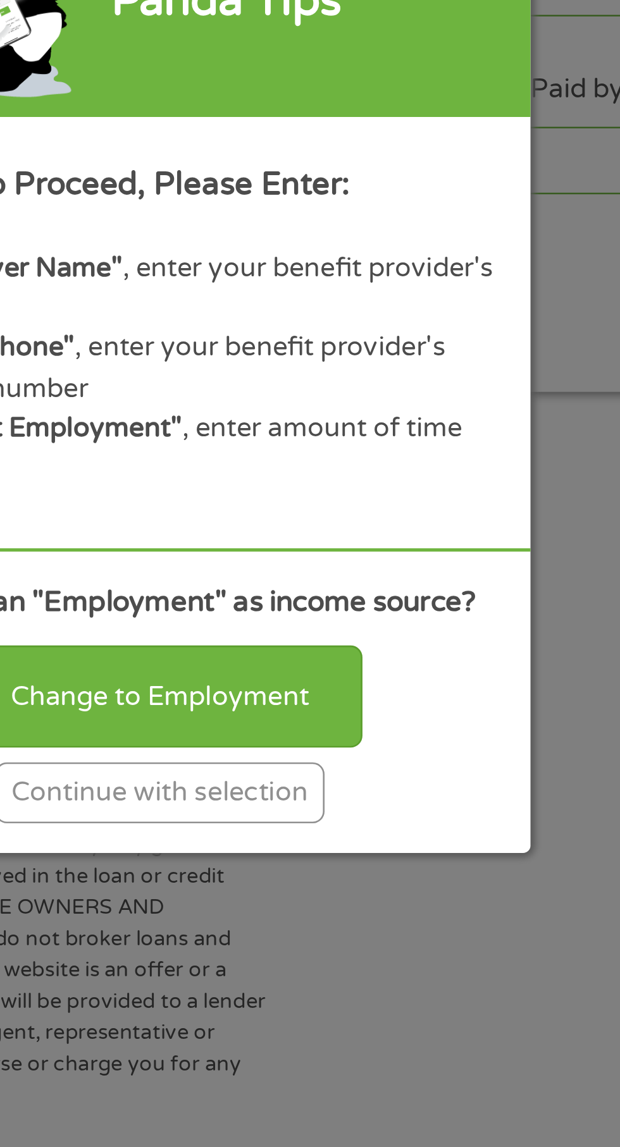
click at [331, 748] on div "Continue with selection" at bounding box center [310, 735] width 126 height 23
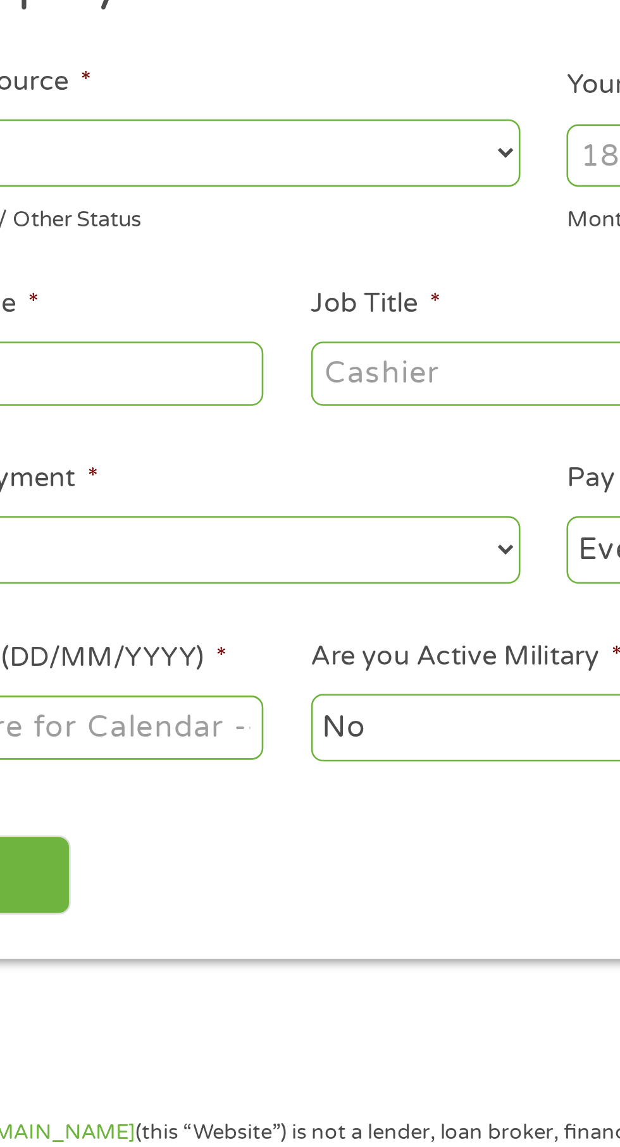
click at [299, 269] on select "--- Choose one --- Employment [DEMOGRAPHIC_DATA] Benefits" at bounding box center [165, 272] width 271 height 26
select select "fullTime"
click at [30, 259] on select "--- Choose one --- Employment [DEMOGRAPHIC_DATA] Benefits" at bounding box center [165, 272] width 271 height 26
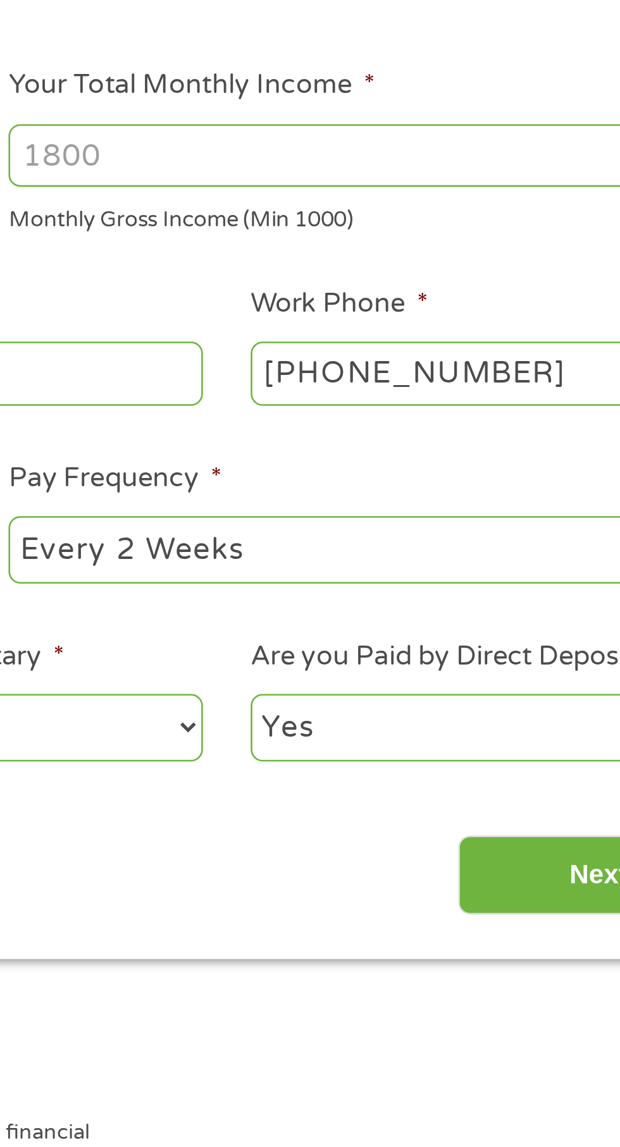
click at [376, 270] on input "Your Total Monthly Income *" at bounding box center [454, 273] width 271 height 24
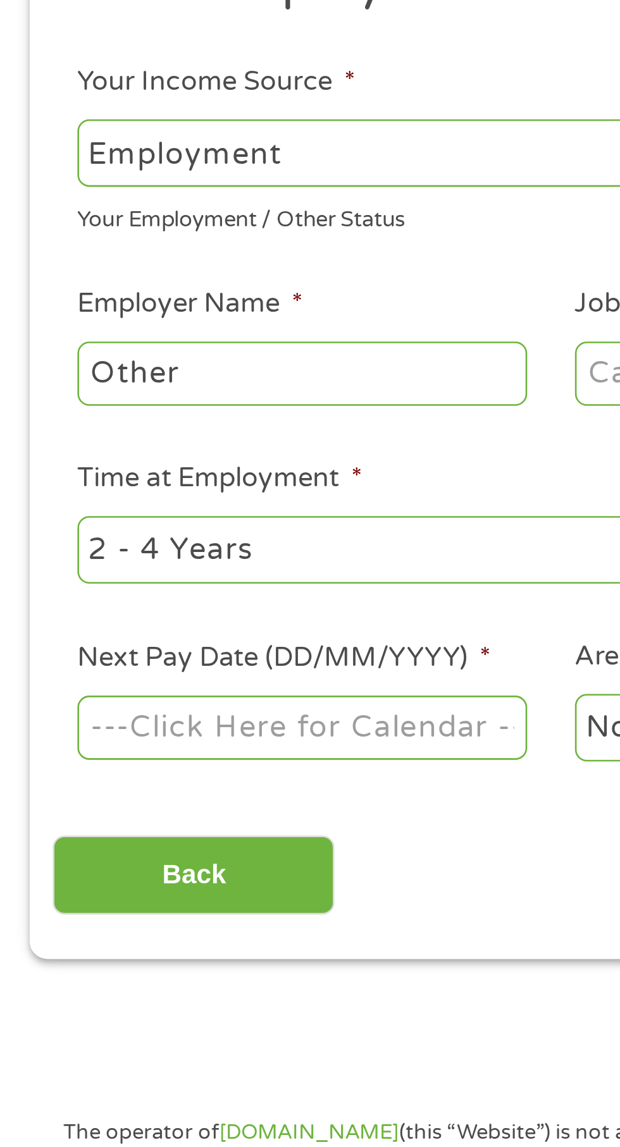
type input "2000"
click at [95, 354] on input "Other" at bounding box center [116, 357] width 173 height 24
type input "O"
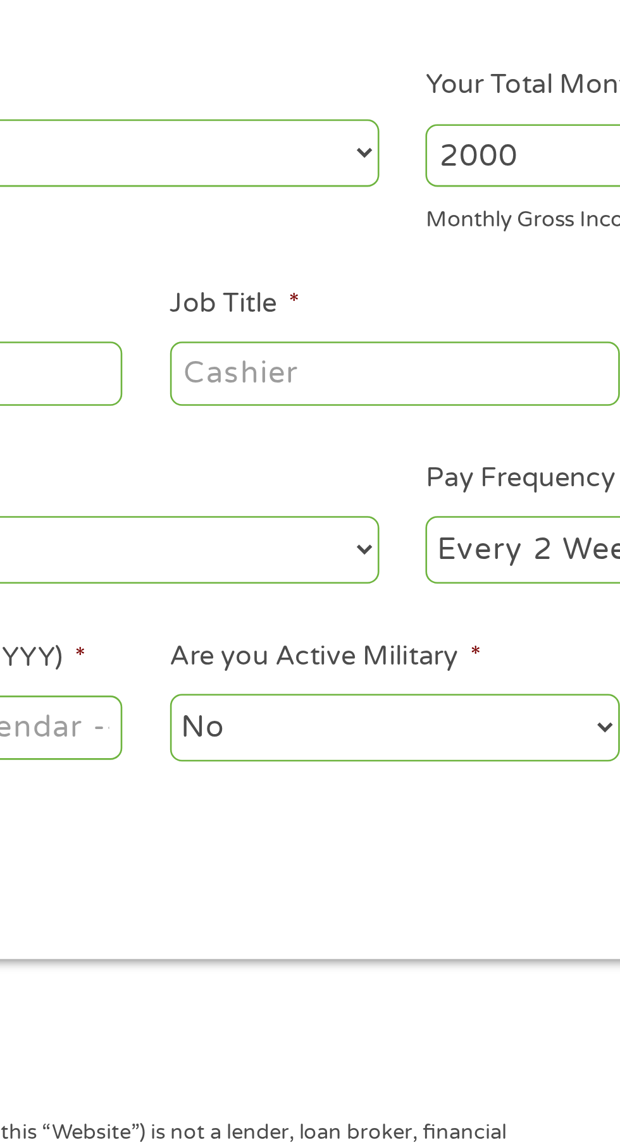
type input "SSA"
click at [300, 355] on input "Job Title *" at bounding box center [307, 357] width 173 height 24
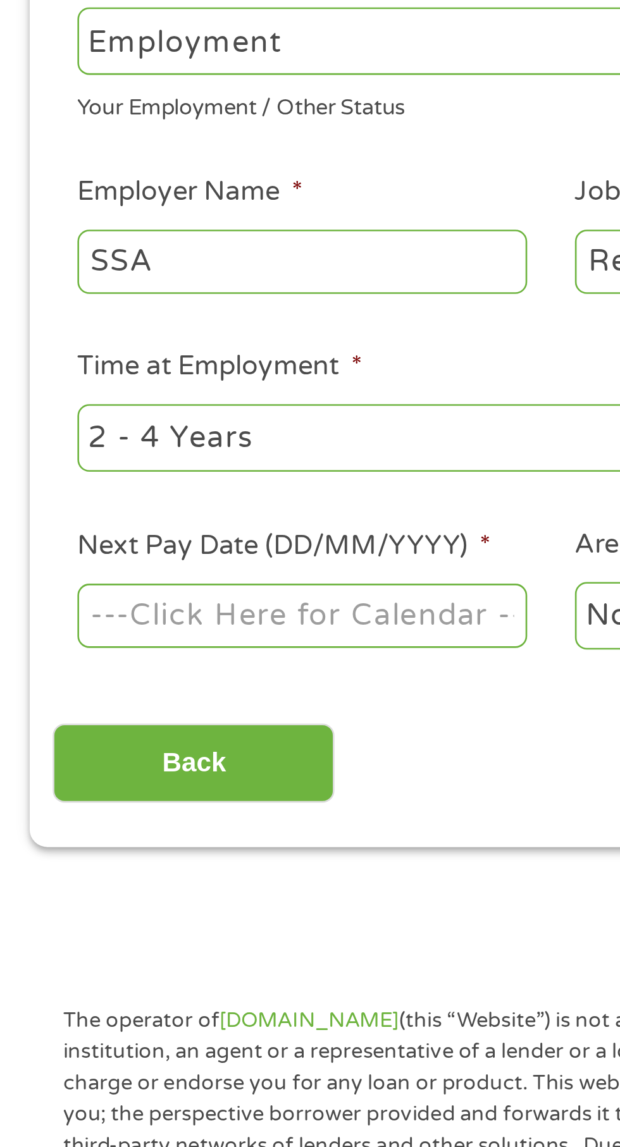
type input "Retired"
click at [140, 421] on select "--- Choose one --- 1 Year or less 1 - 2 Years 2 - 4 Years Over 4 Years" at bounding box center [165, 425] width 271 height 26
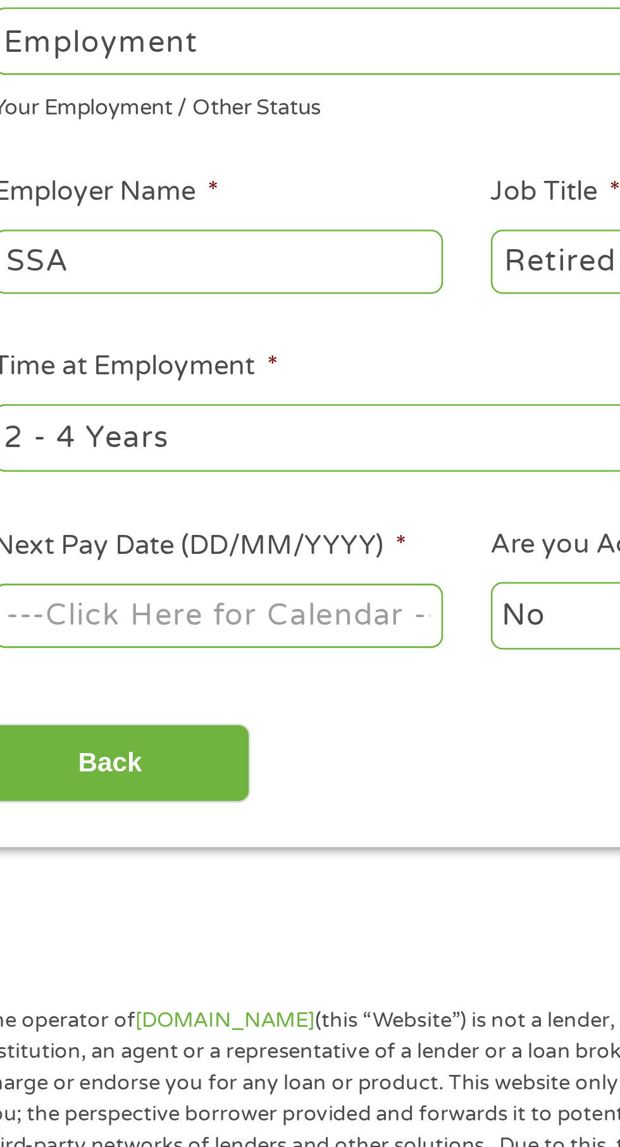
select select "60months"
click at [30, 412] on select "--- Choose one --- 1 Year or less 1 - 2 Years 2 - 4 Years Over 4 Years" at bounding box center [165, 425] width 271 height 26
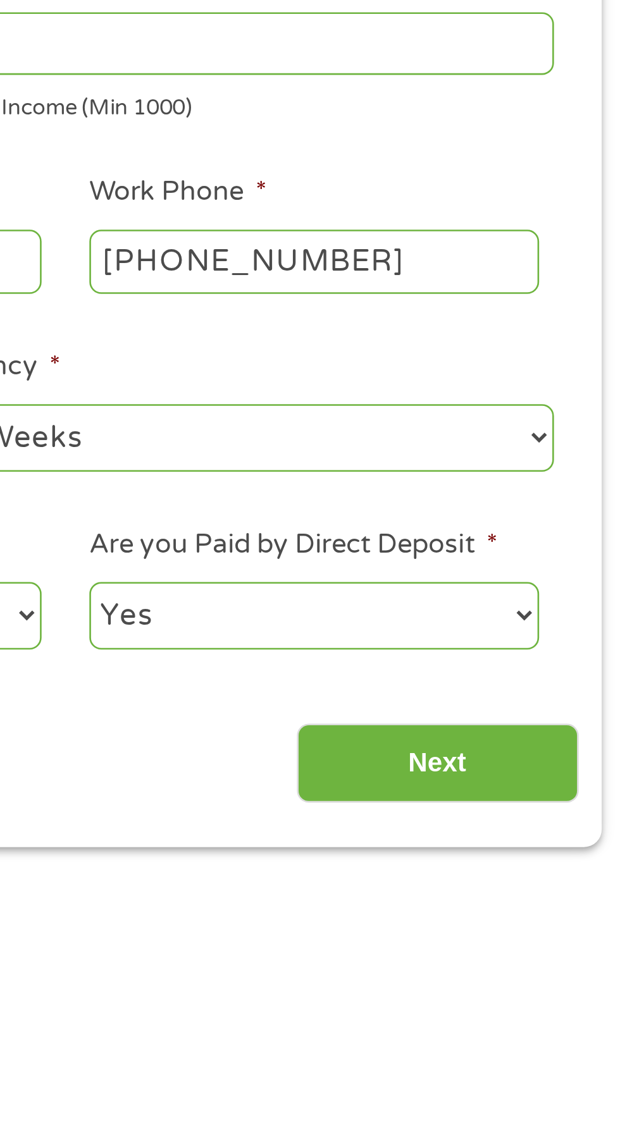
click at [588, 424] on select "--- Choose one --- Every 2 Weeks Every Week Monthly Semi-Monthly" at bounding box center [454, 425] width 271 height 26
select select "monthly"
click at [319, 412] on select "--- Choose one --- Every 2 Weeks Every Week Monthly Semi-Monthly" at bounding box center [454, 425] width 271 height 26
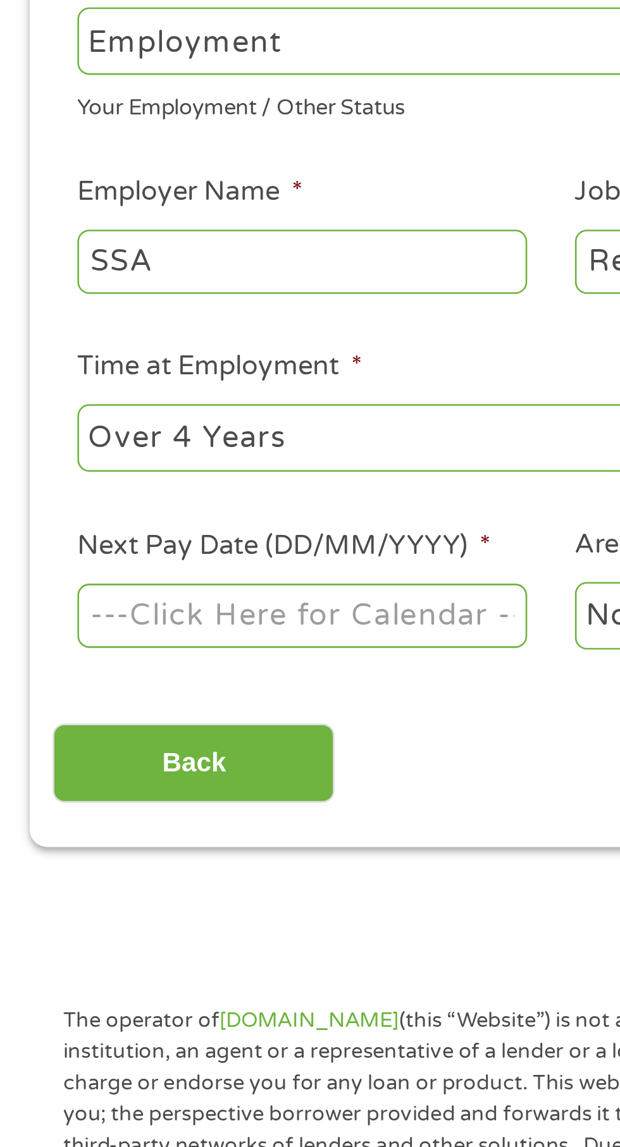
click at [143, 492] on body "Home Get Loan Offer How it works FAQs Blog Cash Loans Quick Loans Online Loans …" at bounding box center [310, 964] width 620 height 1928
click at [103, 485] on input "Next Pay Date (DD/MM/YYYY) *" at bounding box center [116, 493] width 173 height 24
click at [129, 486] on body "Home Get Loan Offer How it works FAQs Blog Cash Loans Quick Loans Online Loans …" at bounding box center [310, 964] width 620 height 1928
click at [118, 490] on input "[DATE]" at bounding box center [116, 493] width 173 height 24
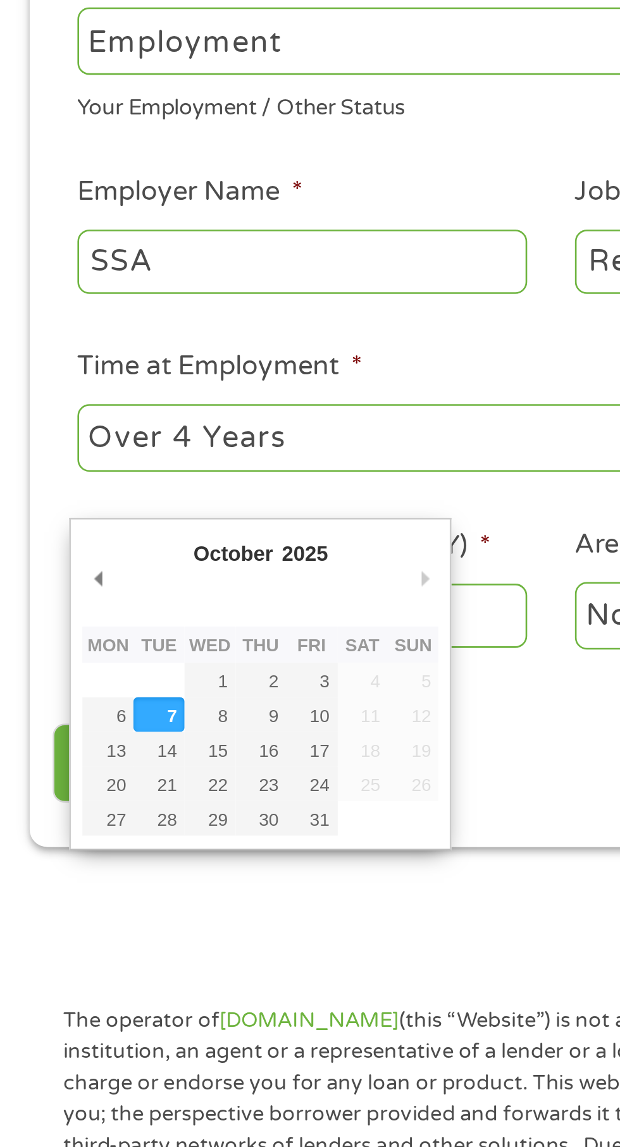
type input "[DATE]"
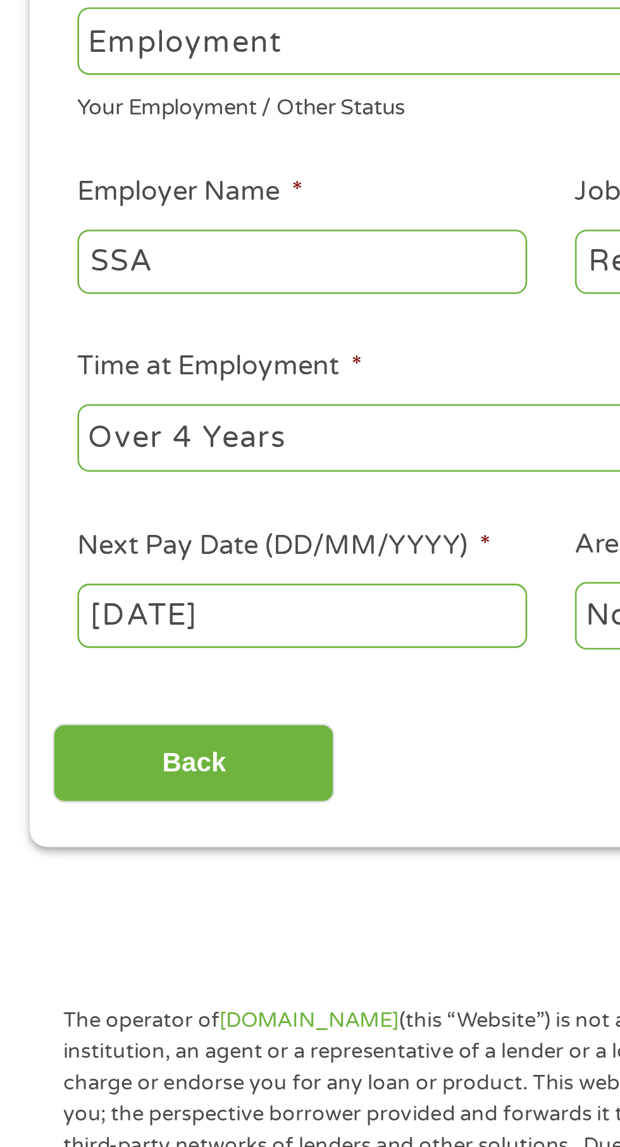
click at [119, 487] on body "Home Get Loan Offer How it works FAQs Blog Cash Loans Quick Loans Online Loans …" at bounding box center [310, 964] width 620 height 1928
click at [75, 491] on input "[DATE]" at bounding box center [116, 493] width 173 height 24
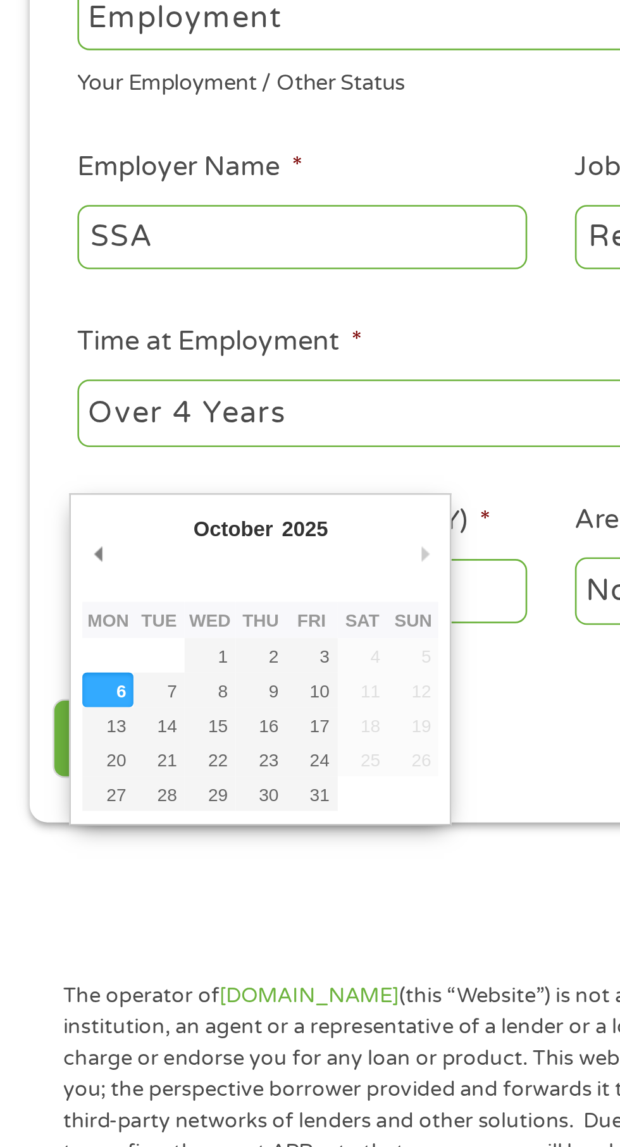
click at [102, 464] on select "January February March April May June July August September October November De…" at bounding box center [114, 471] width 82 height 15
click at [73, 464] on select "January February March April May June July August September October November De…" at bounding box center [114, 471] width 82 height 15
click at [192, 487] on input "[DATE]" at bounding box center [116, 493] width 173 height 24
click at [195, 558] on div "Back Next" at bounding box center [309, 545] width 579 height 40
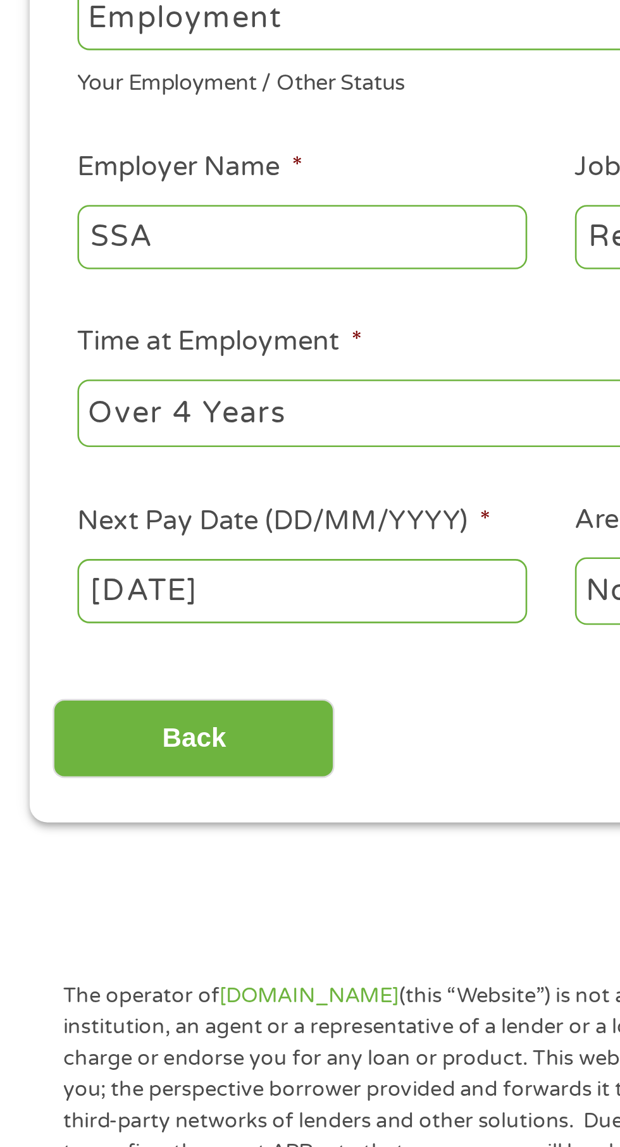
click at [52, 493] on body "Home Get Loan Offer How it works FAQs Blog Cash Loans Quick Loans Online Loans …" at bounding box center [310, 964] width 620 height 1928
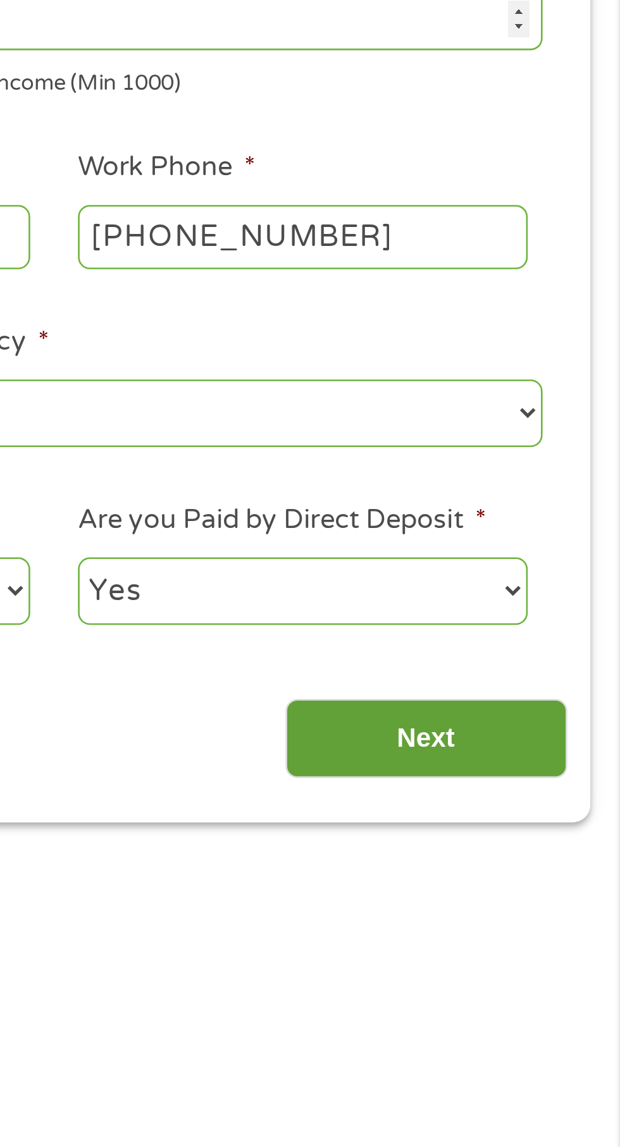
click at [555, 545] on input "Next" at bounding box center [545, 549] width 108 height 31
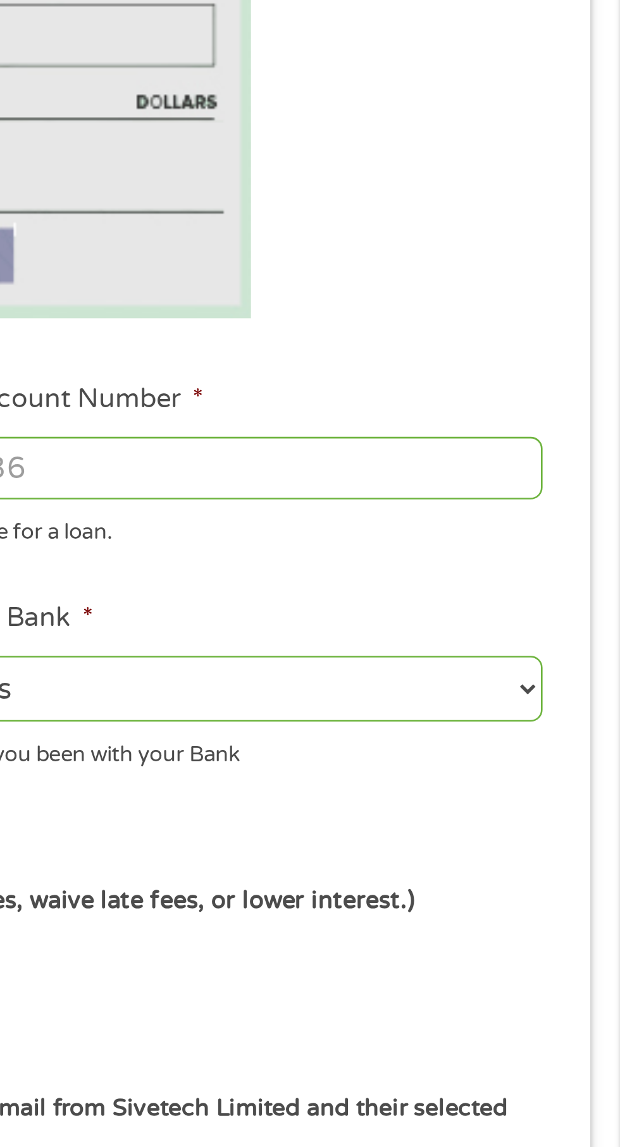
scroll to position [6, 0]
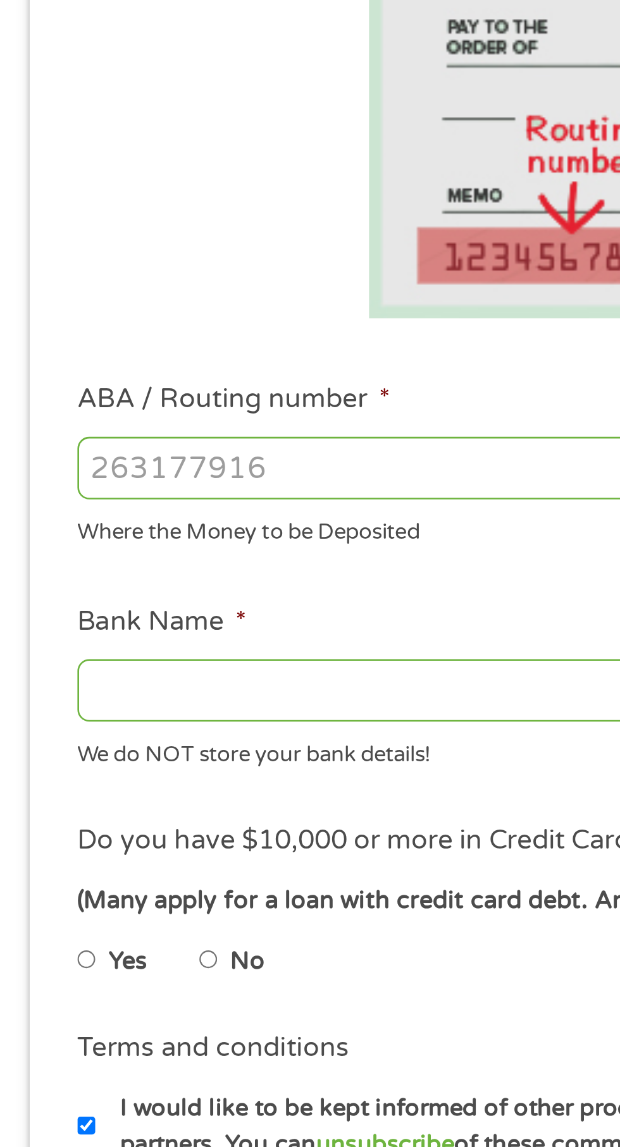
click at [120, 445] on input "ABA / Routing number *" at bounding box center [165, 446] width 271 height 24
click at [52, 449] on input "ABA / Routing number *" at bounding box center [165, 446] width 271 height 24
type input "091000022"
type input "US BANK NA"
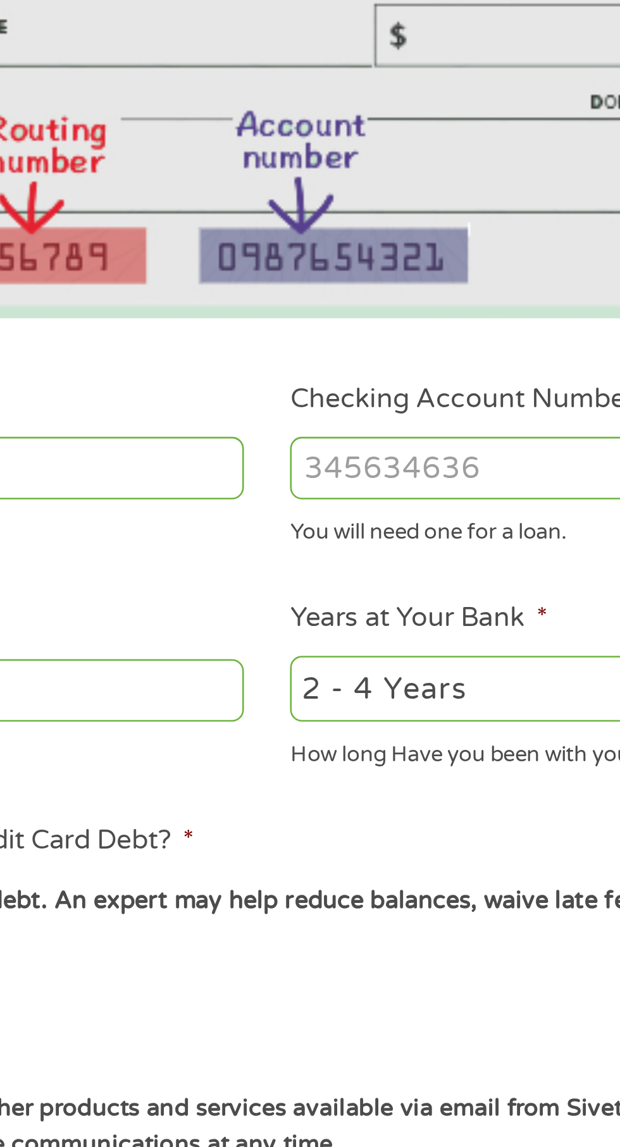
type input "091000022"
click at [397, 441] on input "Checking Account Number *" at bounding box center [454, 446] width 271 height 24
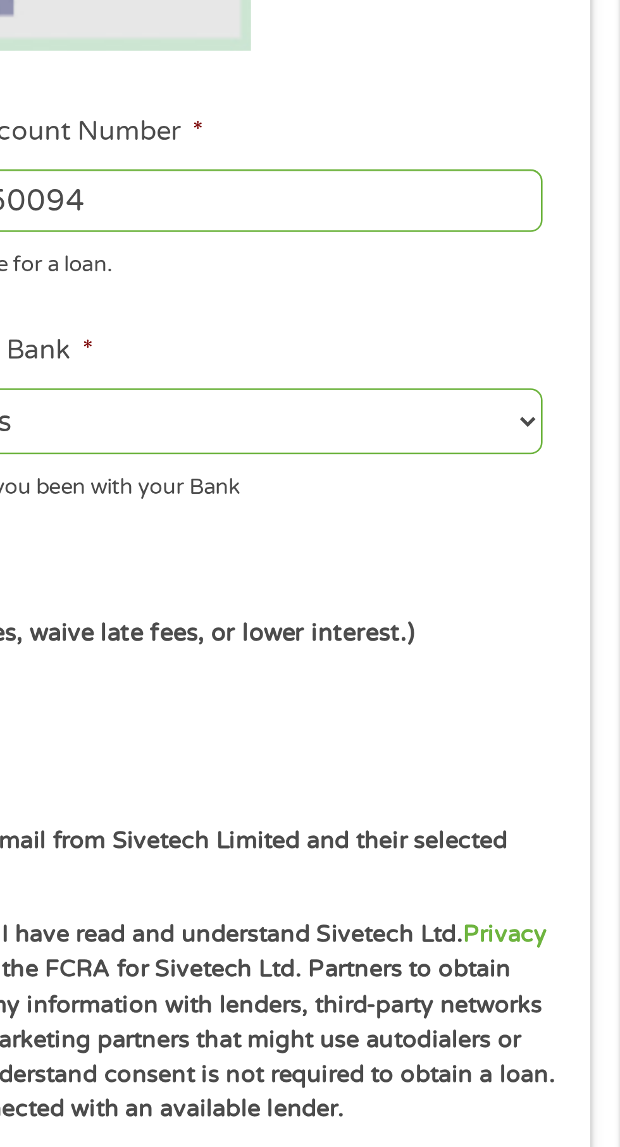
type input "104799850094"
click at [584, 527] on select "2 - 4 Years 6 - 12 Months 1 - 2 Years Over 4 Years" at bounding box center [454, 531] width 271 height 26
select select "24months"
click at [319, 518] on select "2 - 4 Years 6 - 12 Months 1 - 2 Years Over 4 Years" at bounding box center [454, 531] width 271 height 26
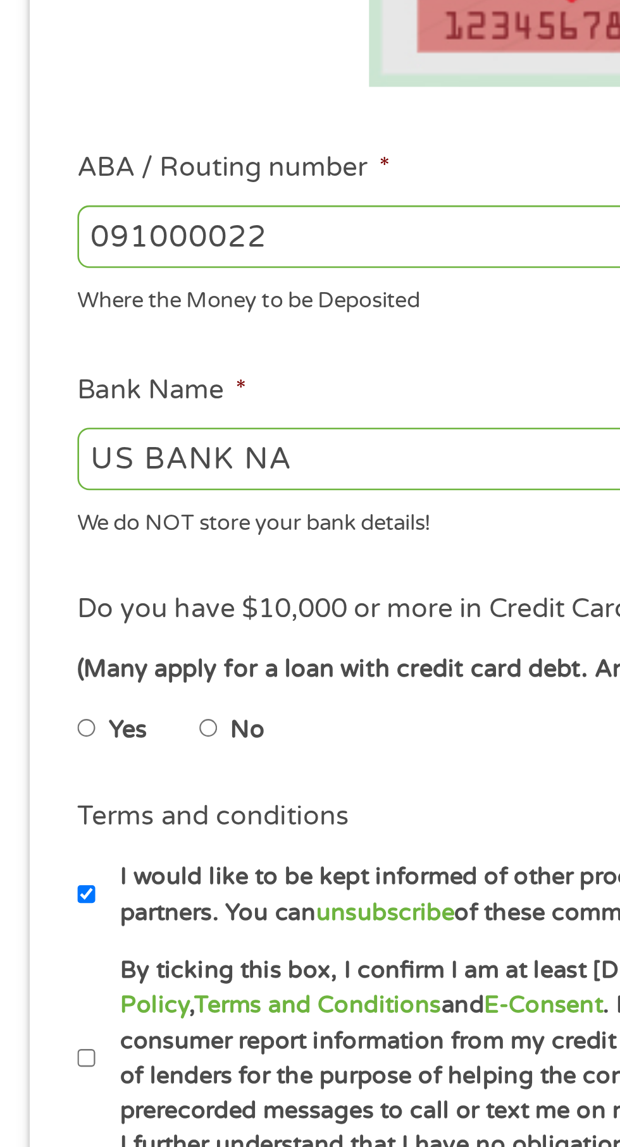
scroll to position [266, 0]
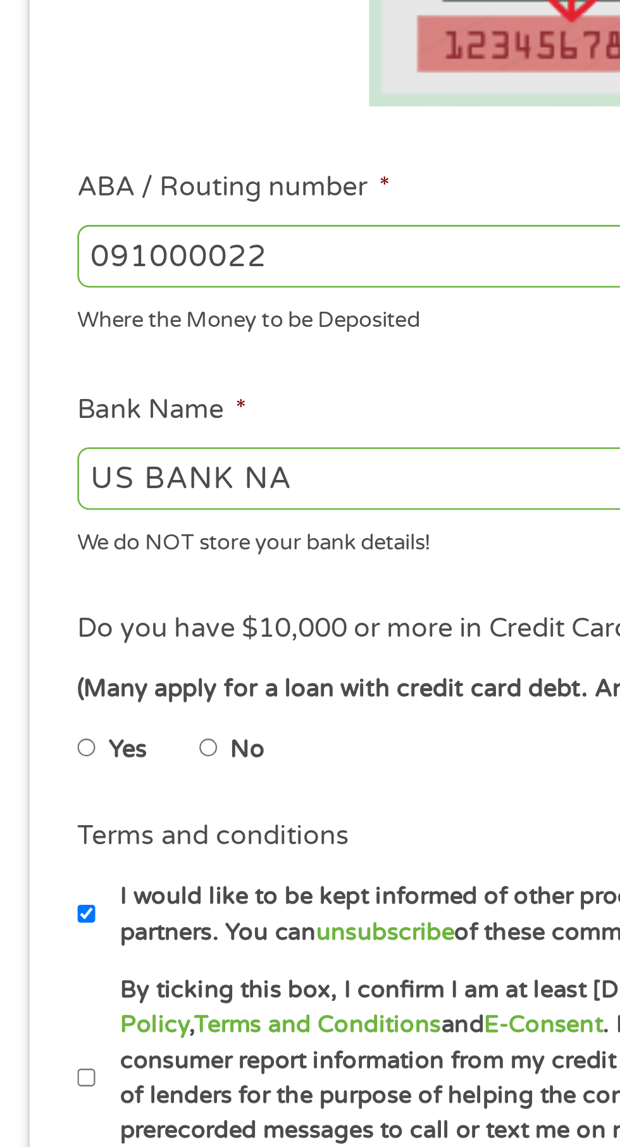
click at [84, 371] on input "No" at bounding box center [81, 374] width 8 height 20
radio input "true"
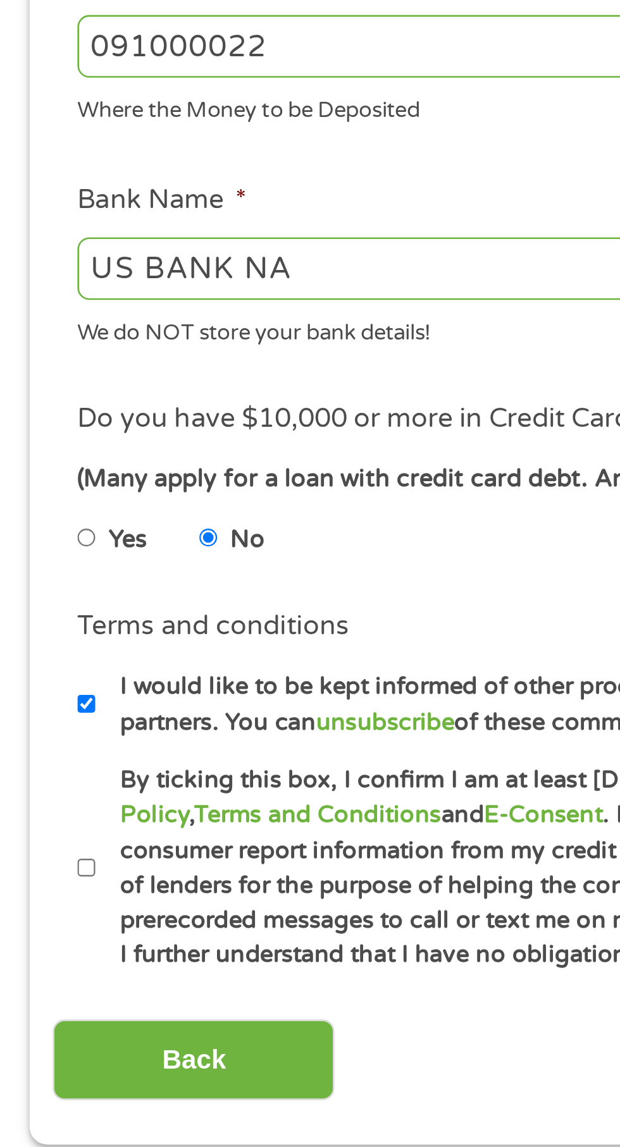
click at [35, 499] on input "By ticking this box, I confirm I am at least [DEMOGRAPHIC_DATA]. I confirm I ha…" at bounding box center [34, 501] width 8 height 20
checkbox input "true"
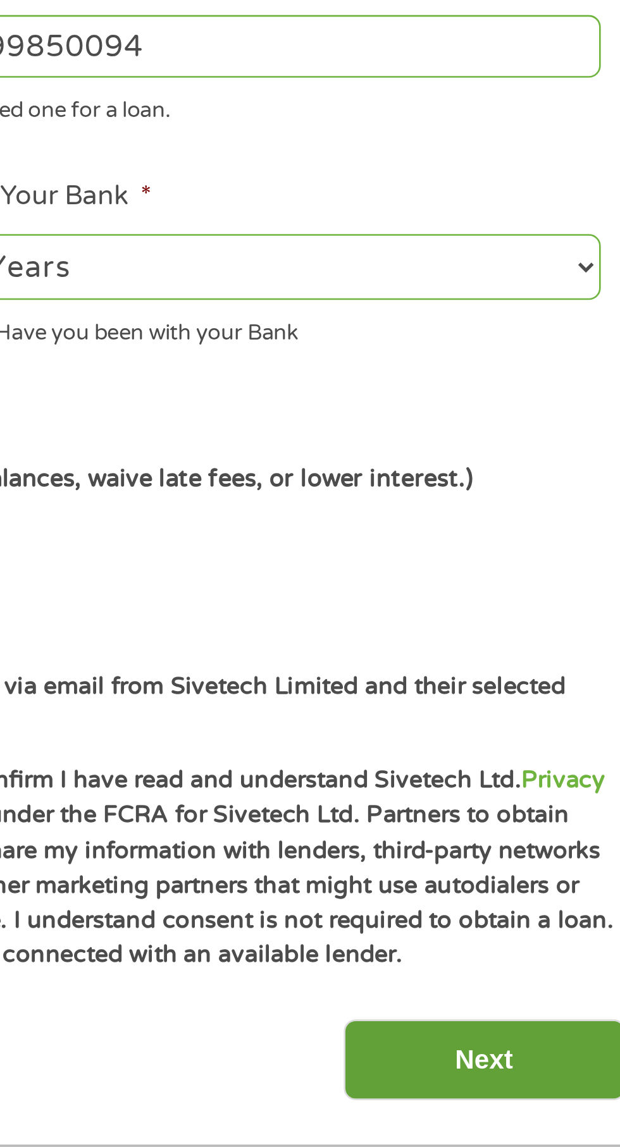
click at [550, 570] on input "Next" at bounding box center [545, 574] width 108 height 31
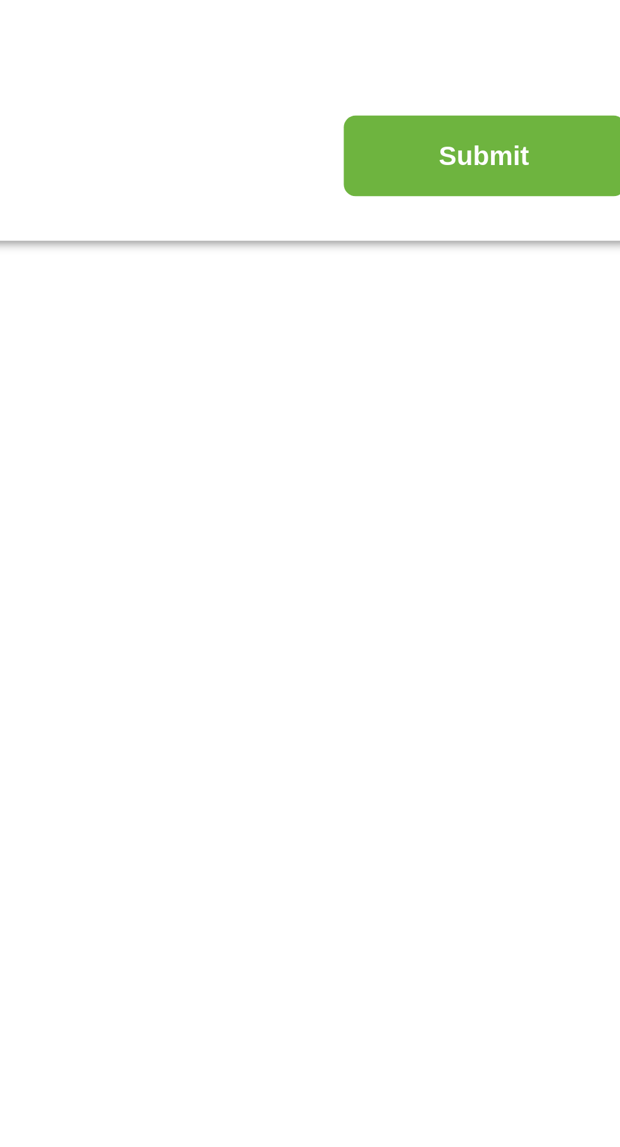
click at [551, 569] on div "The operator of [DOMAIN_NAME] (this “Website”) is not a lender, loan broker, fi…" at bounding box center [310, 1010] width 620 height 1232
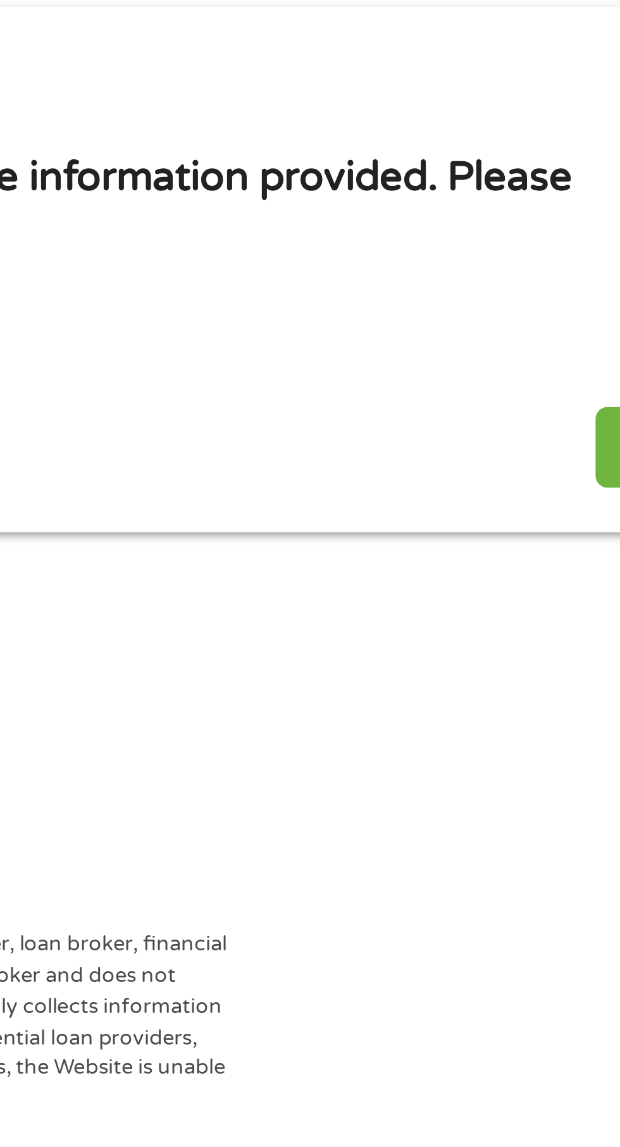
scroll to position [6, 0]
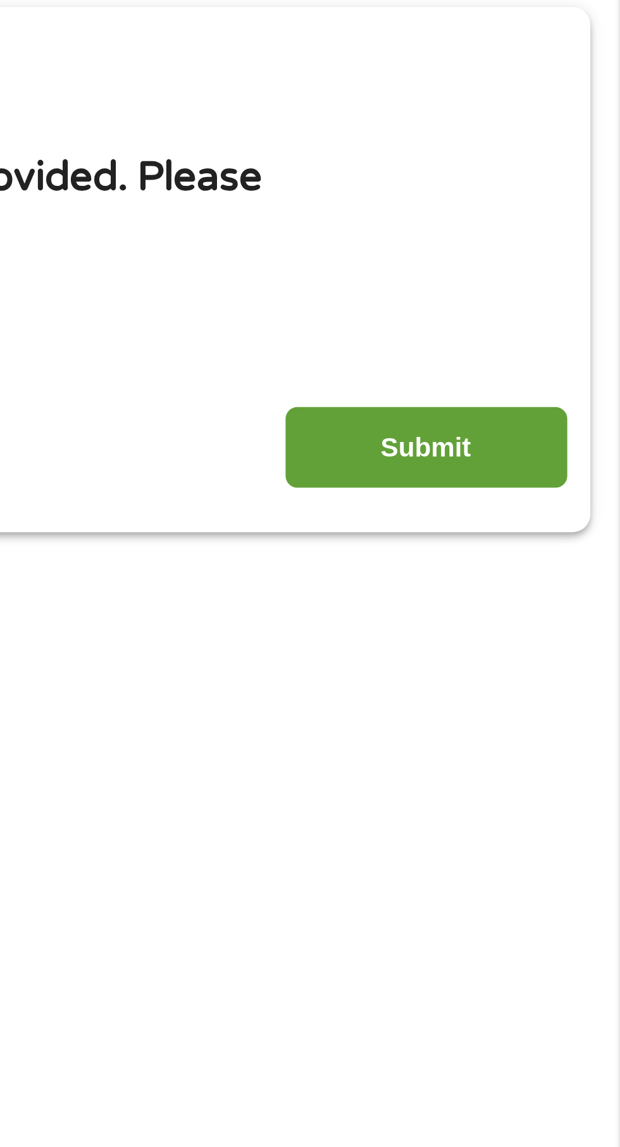
click at [551, 340] on input "Submit" at bounding box center [545, 339] width 108 height 31
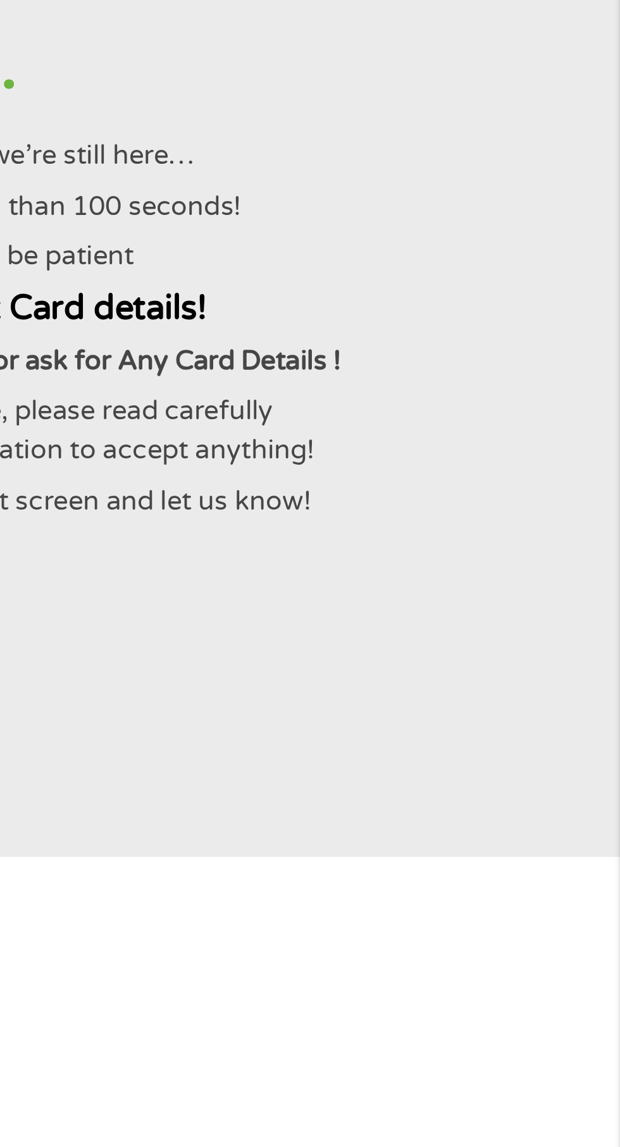
scroll to position [0, 0]
